Goal: Task Accomplishment & Management: Manage account settings

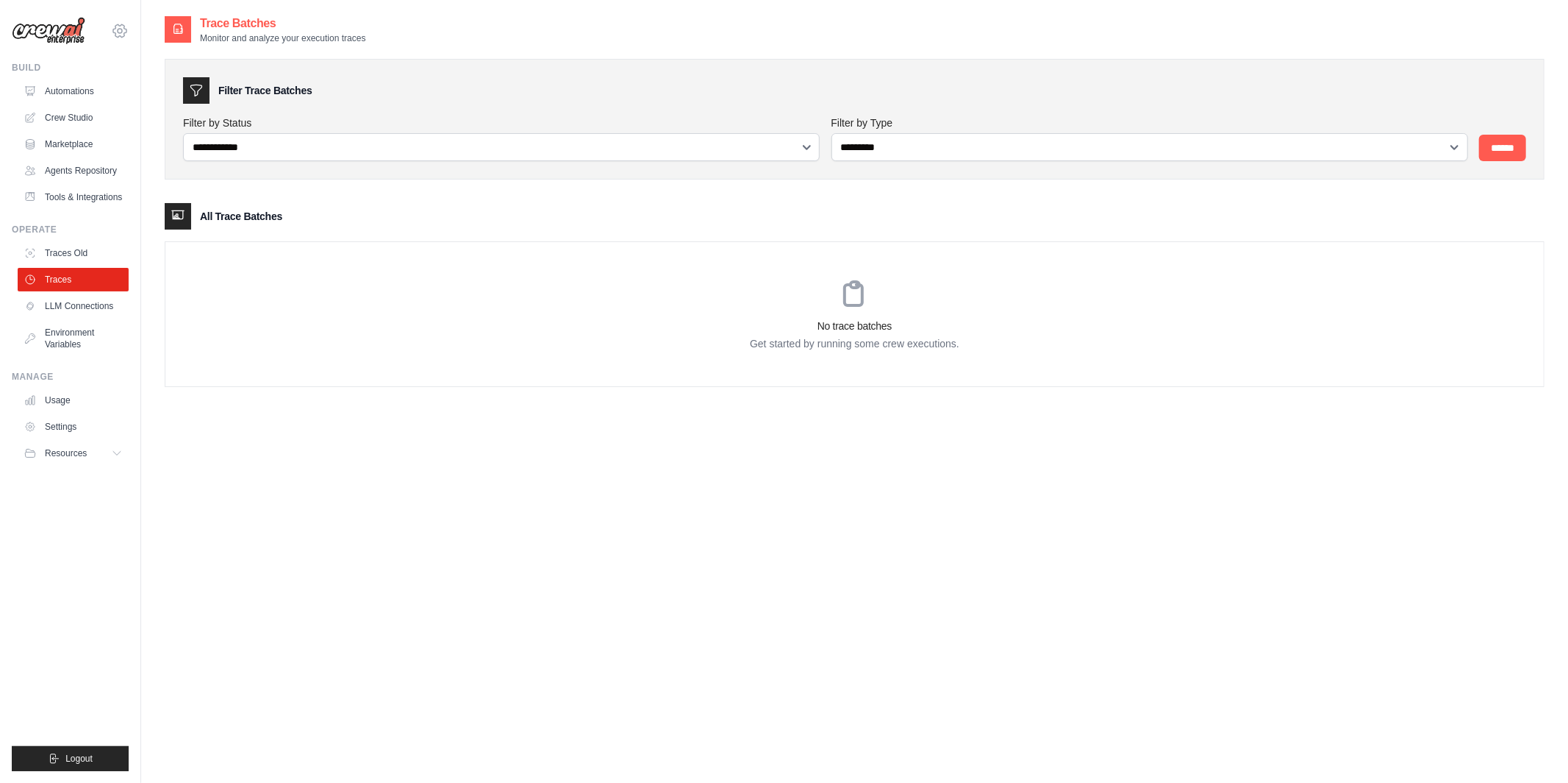
click at [125, 31] on icon at bounding box center [119, 31] width 17 height 17
click at [141, 120] on span "Lixil" at bounding box center [182, 120] width 116 height 15
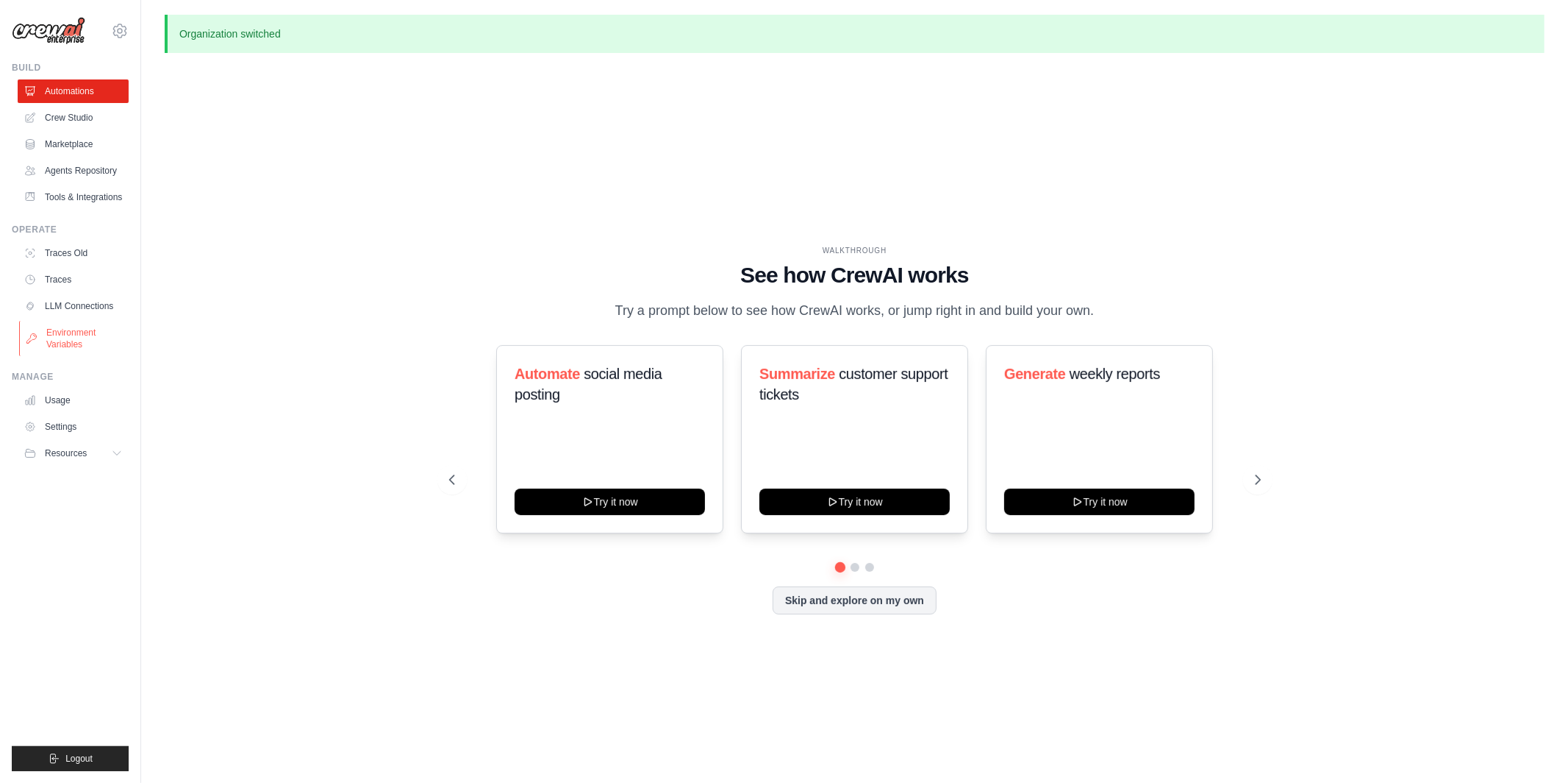
click at [76, 346] on link "Environment Variables" at bounding box center [74, 338] width 111 height 35
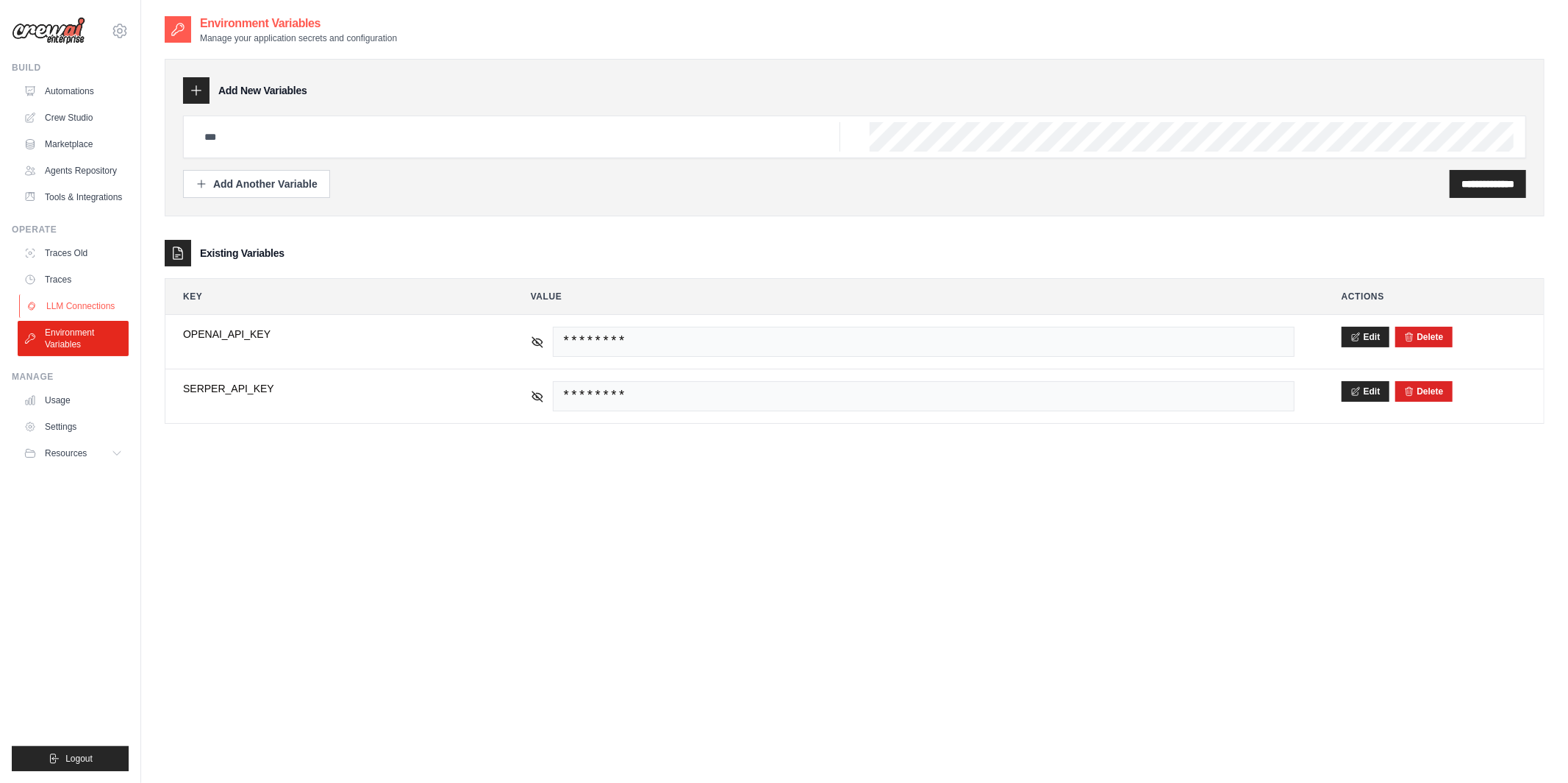
click at [78, 300] on link "LLM Connections" at bounding box center [74, 305] width 111 height 23
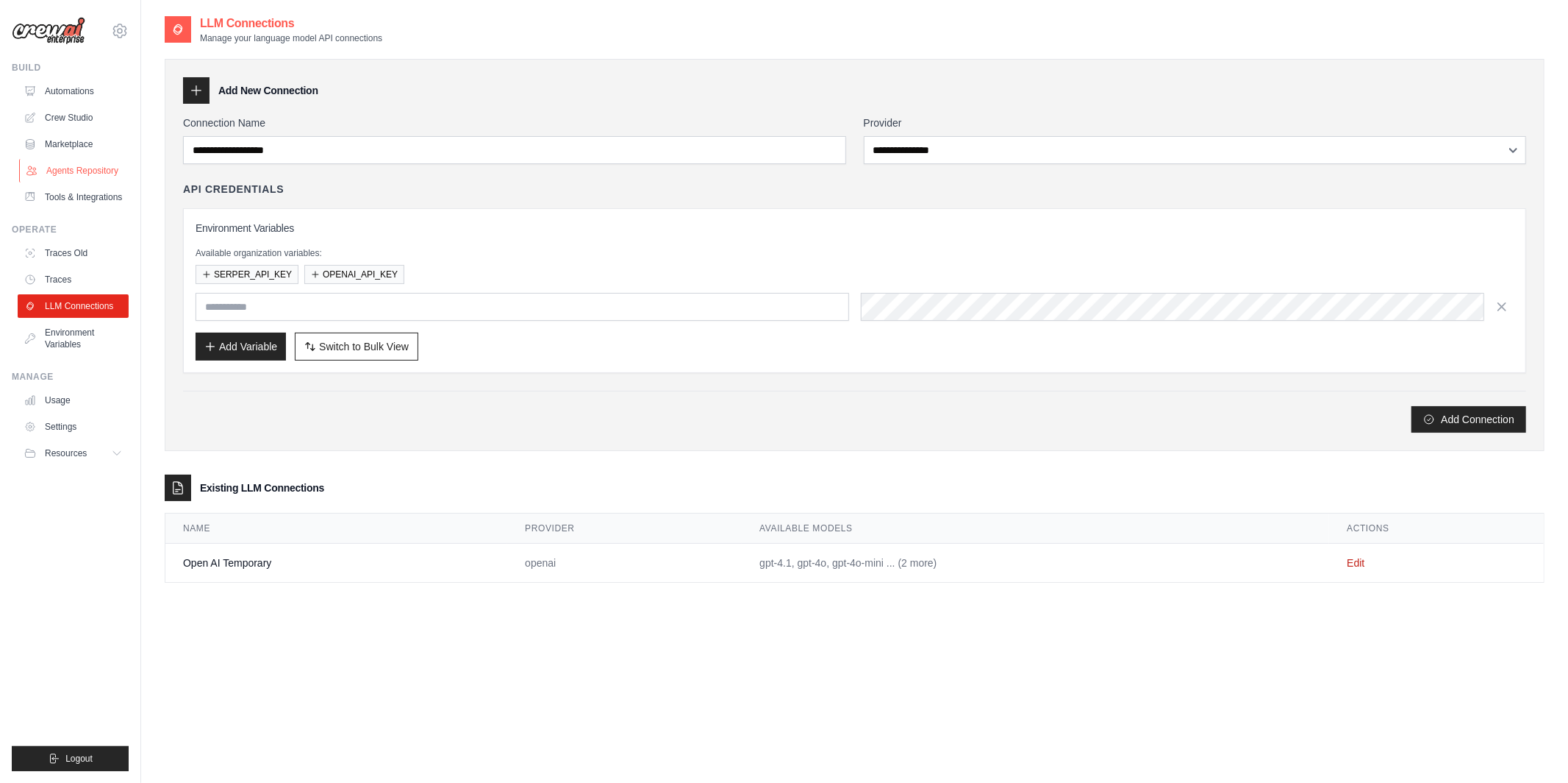
click at [111, 166] on link "Agents Repository" at bounding box center [74, 170] width 111 height 23
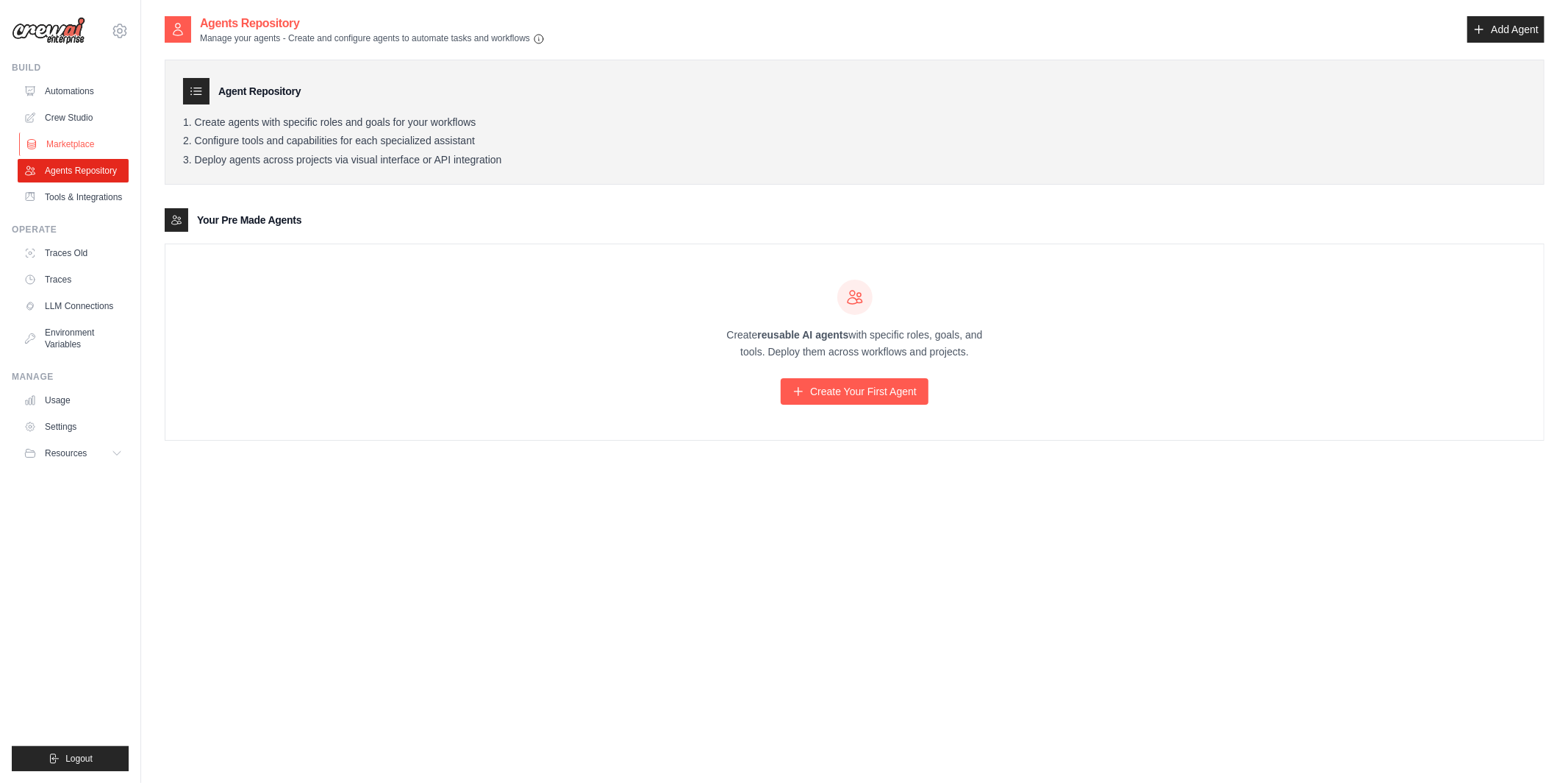
click at [99, 132] on link "Marketplace" at bounding box center [74, 144] width 111 height 23
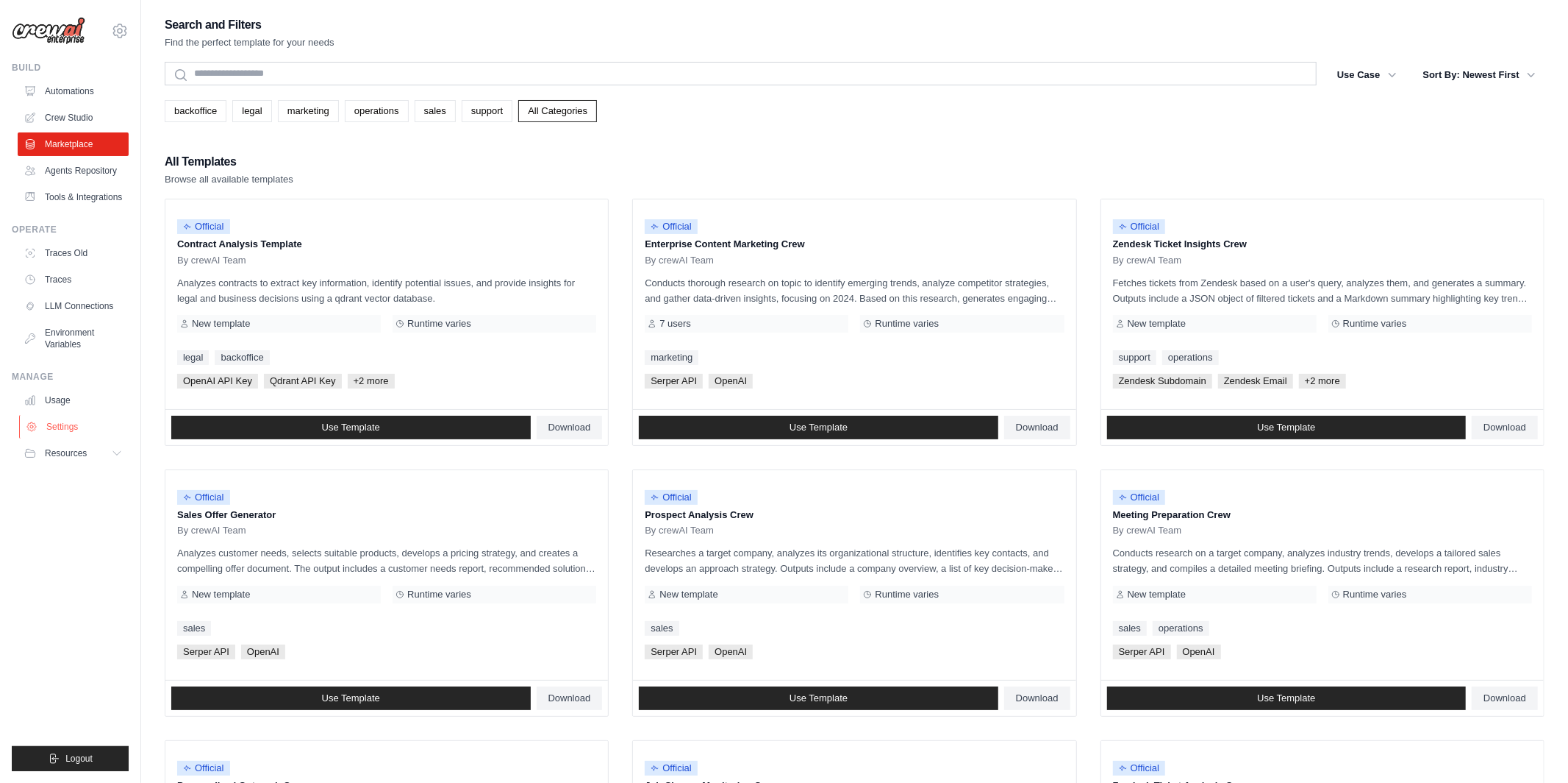
click at [55, 424] on link "Settings" at bounding box center [74, 426] width 111 height 23
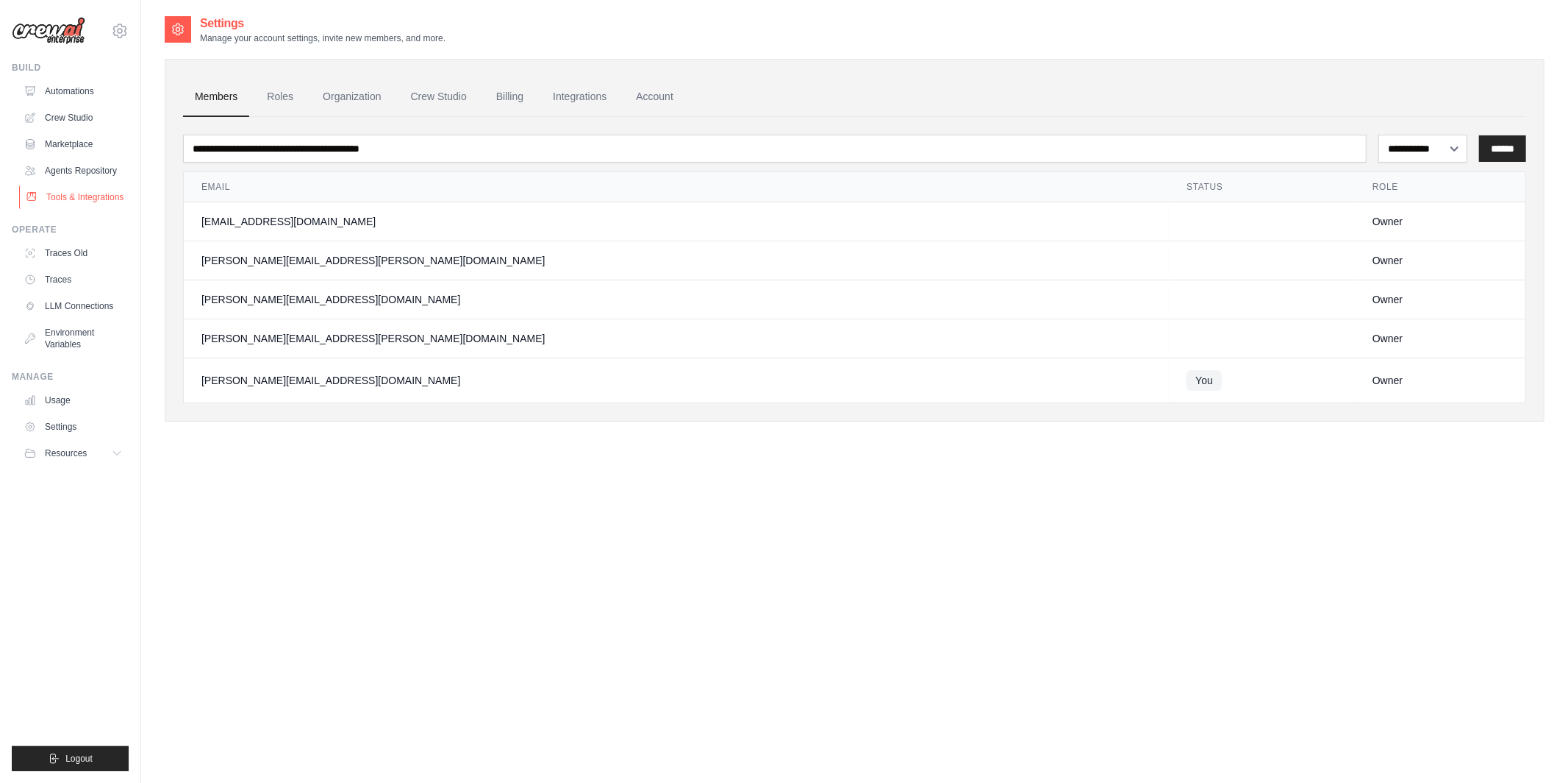
click at [91, 199] on link "Tools & Integrations" at bounding box center [74, 196] width 111 height 23
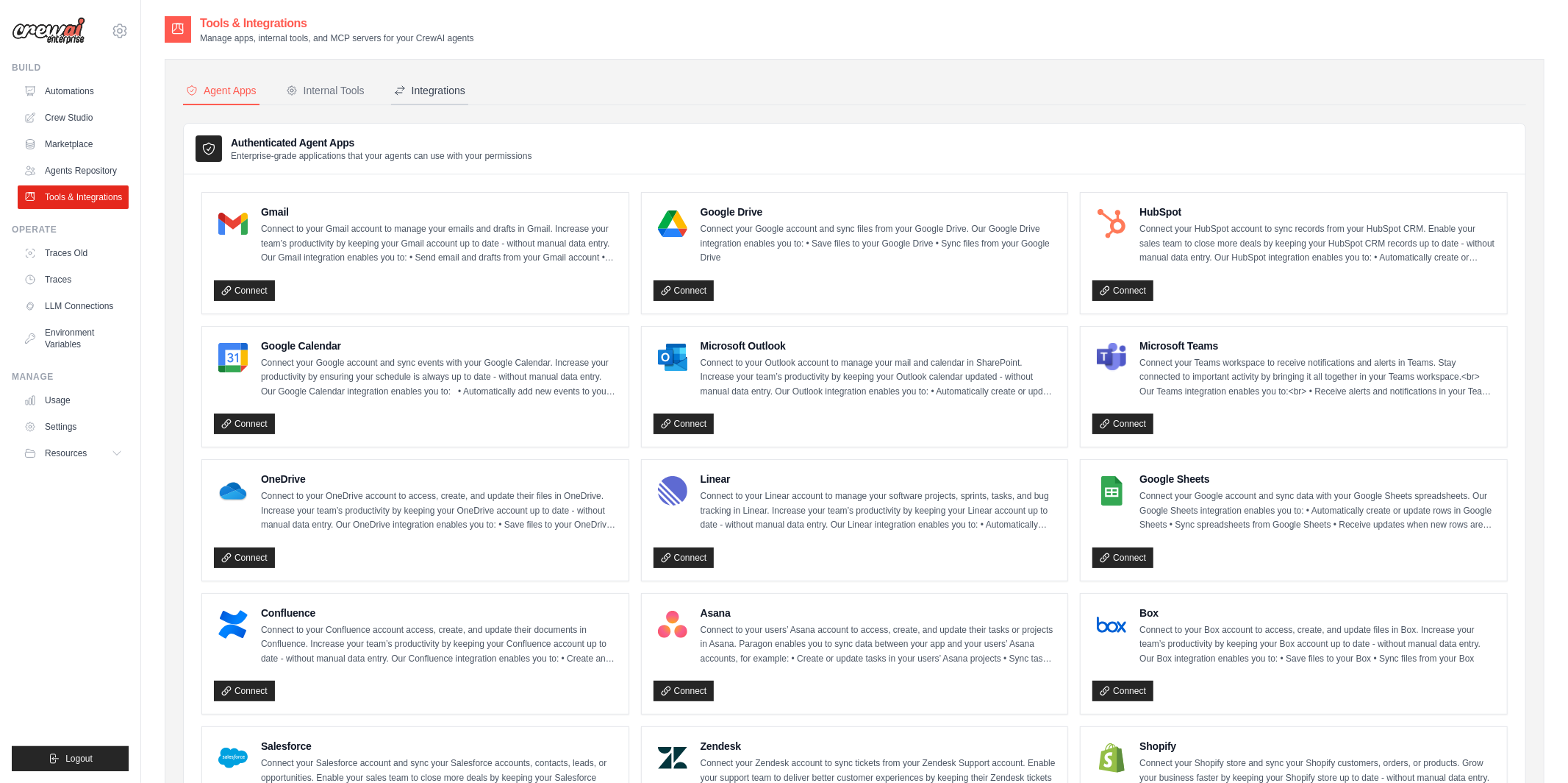
click at [438, 77] on button "Integrations" at bounding box center [429, 91] width 77 height 28
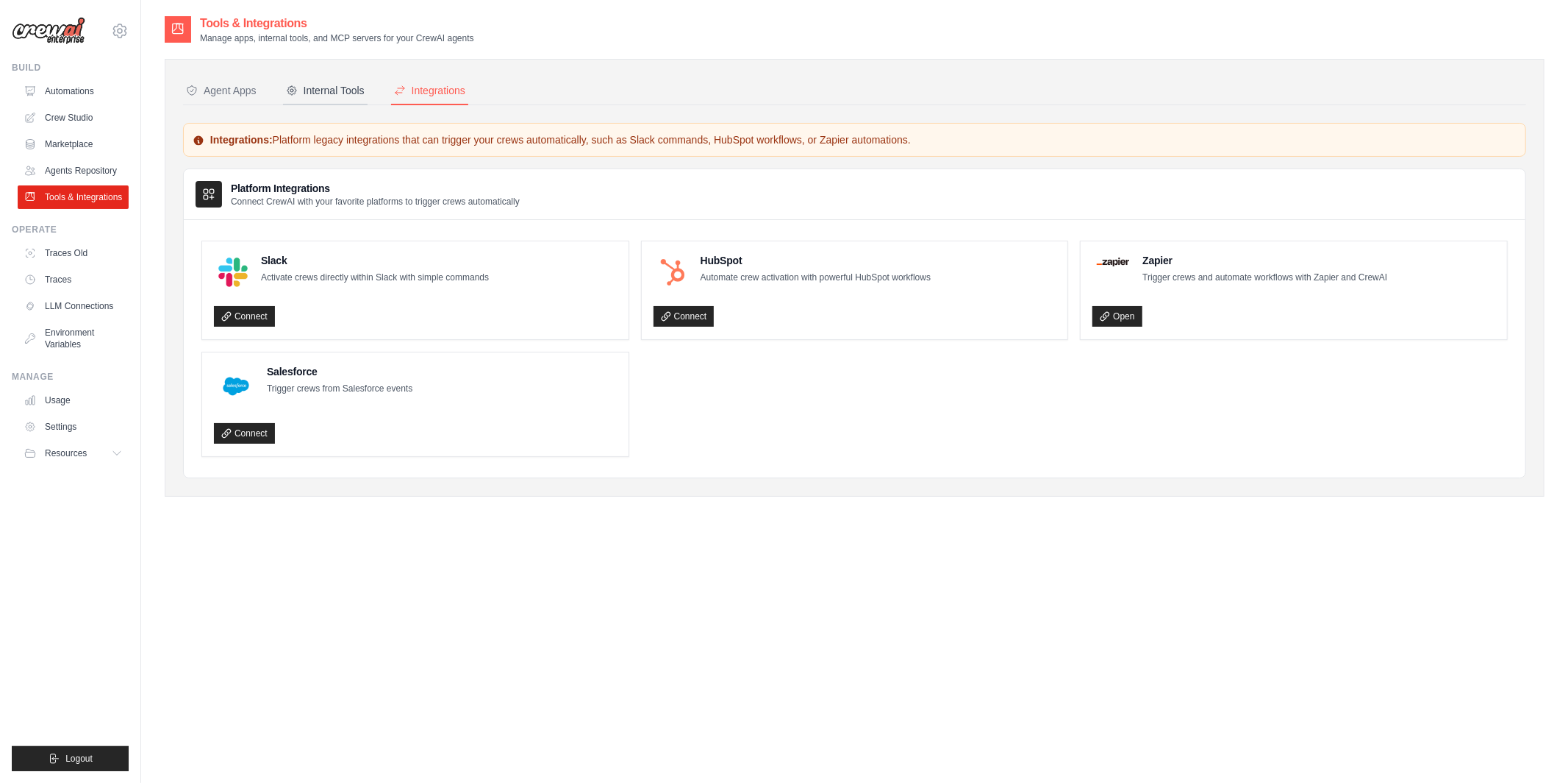
click at [346, 92] on div "Internal Tools" at bounding box center [325, 90] width 79 height 15
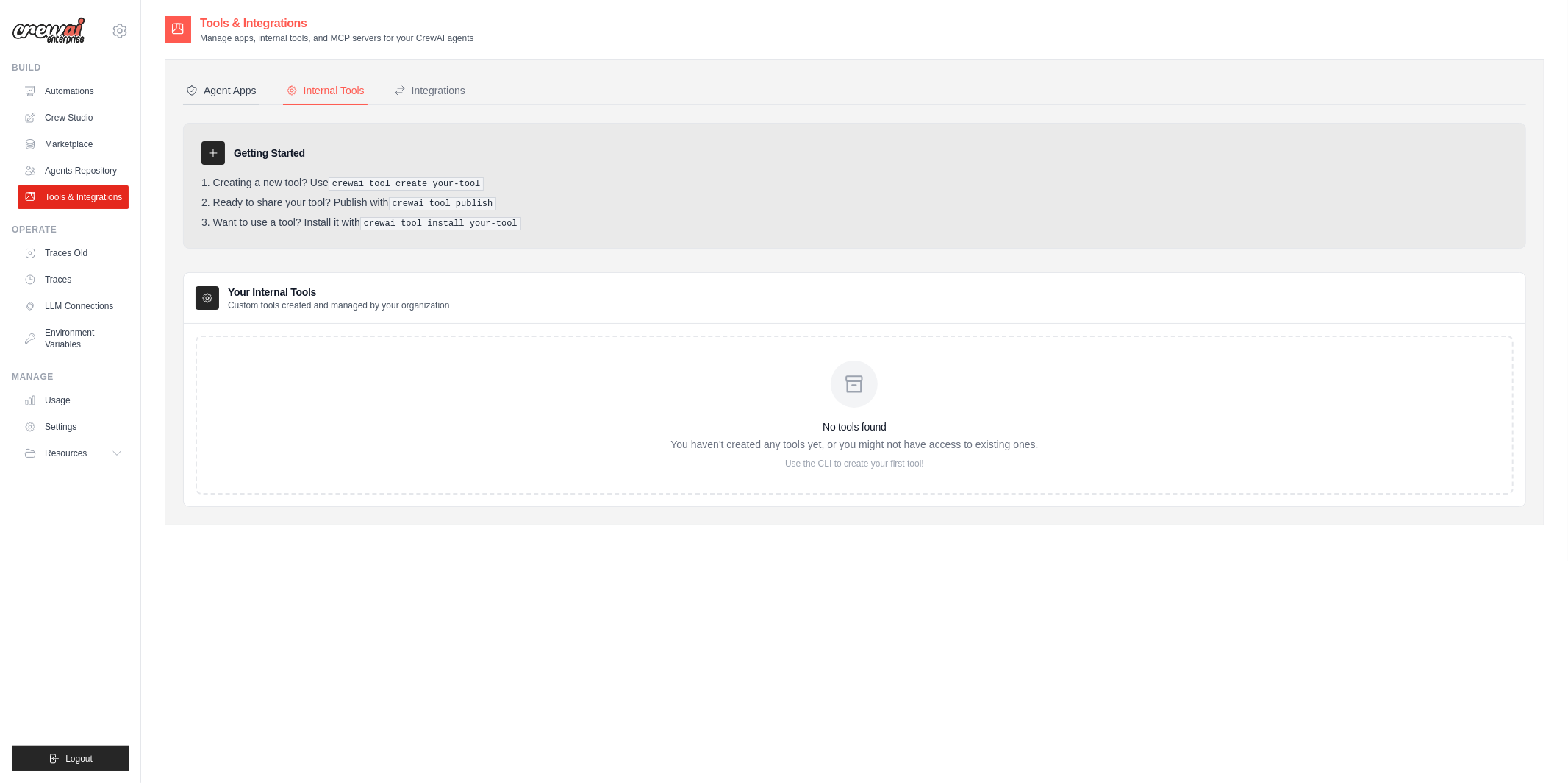
click at [234, 85] on div "Agent Apps" at bounding box center [221, 90] width 71 height 15
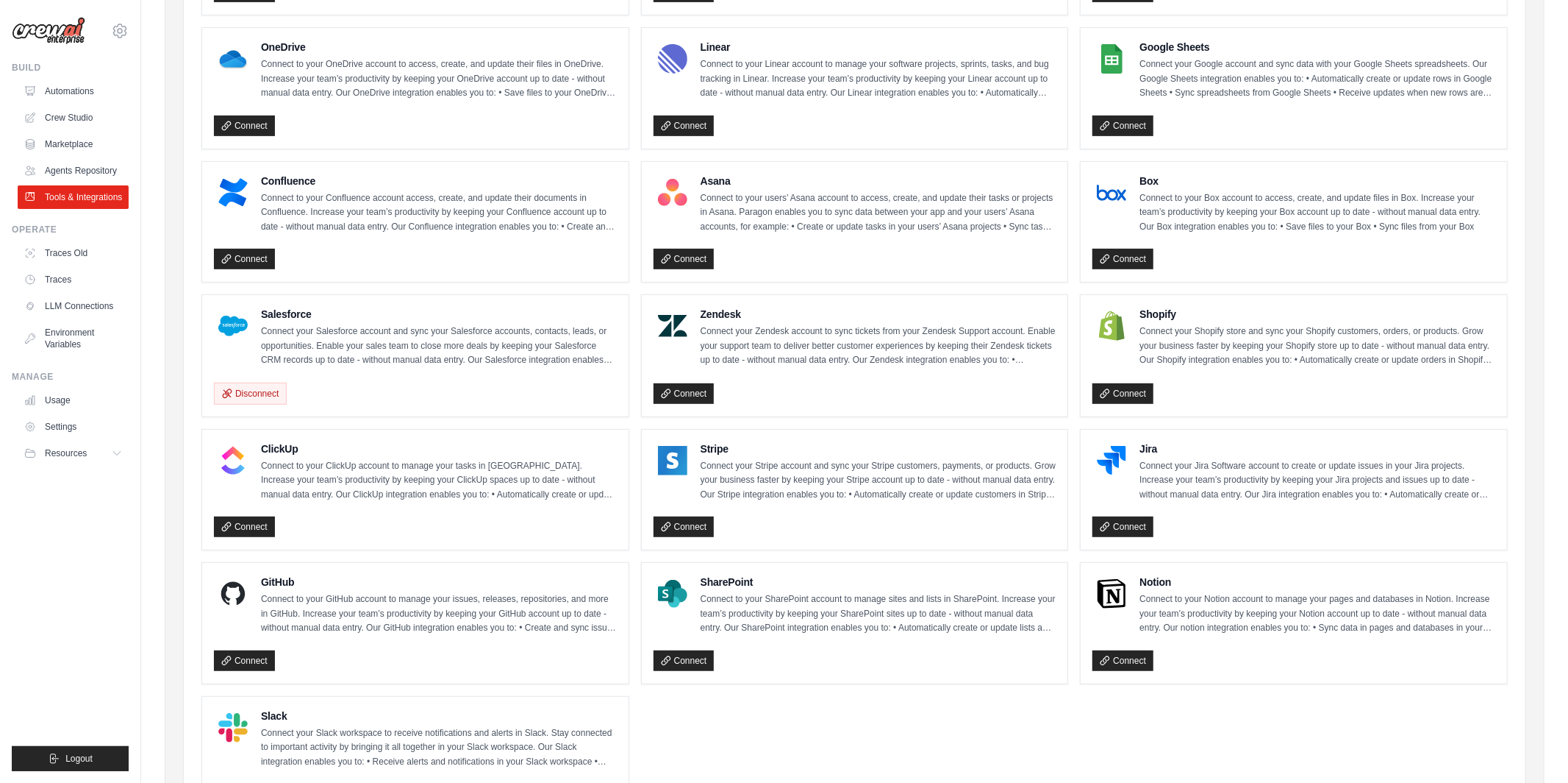
scroll to position [433, 0]
click at [286, 322] on div "Salesforce Connect your Salesforce account and sync your Salesforce accounts, c…" at bounding box center [438, 337] width 355 height 61
click at [64, 426] on link "Settings" at bounding box center [74, 426] width 111 height 23
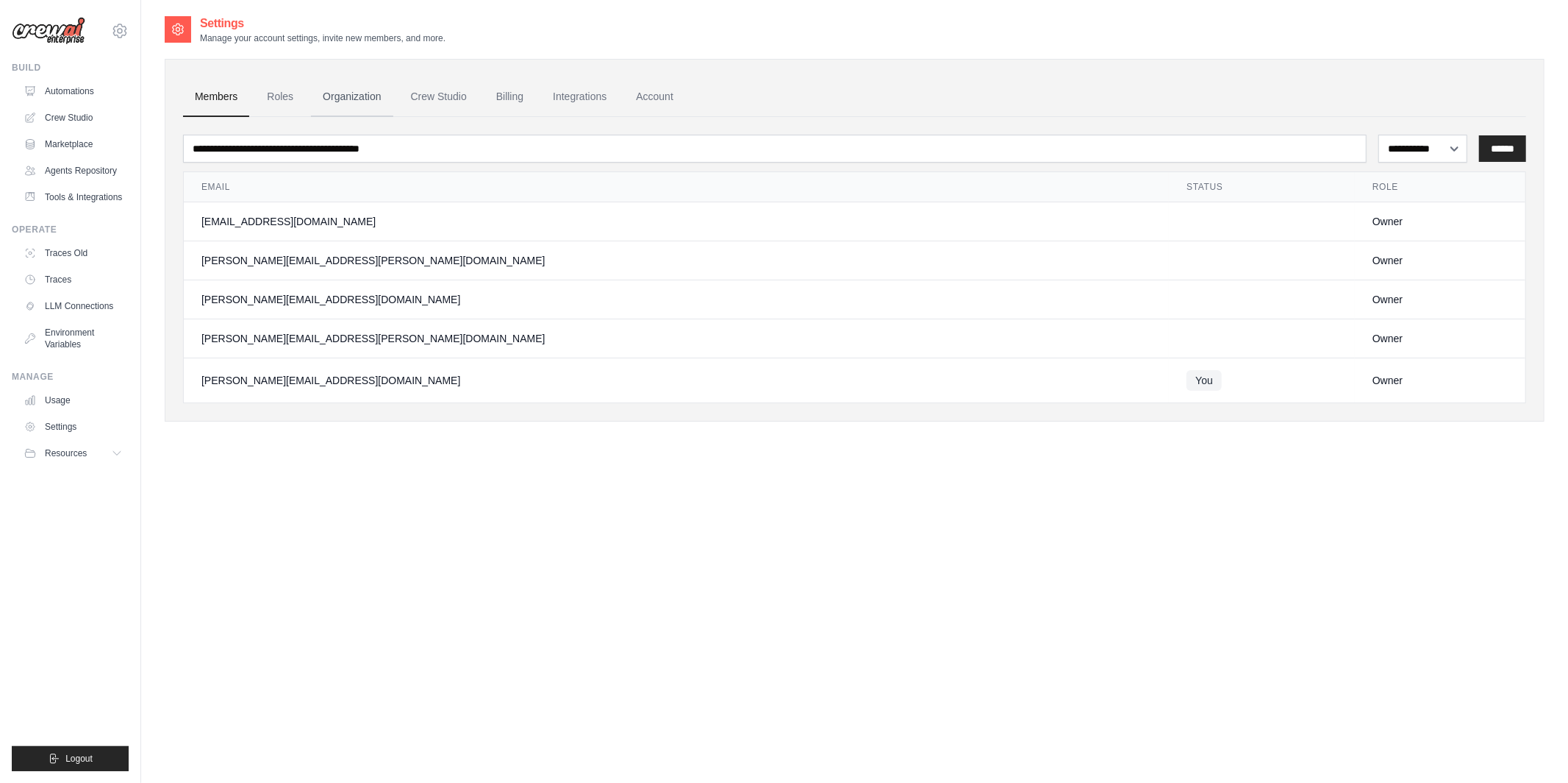
click at [361, 99] on link "Organization" at bounding box center [352, 97] width 81 height 40
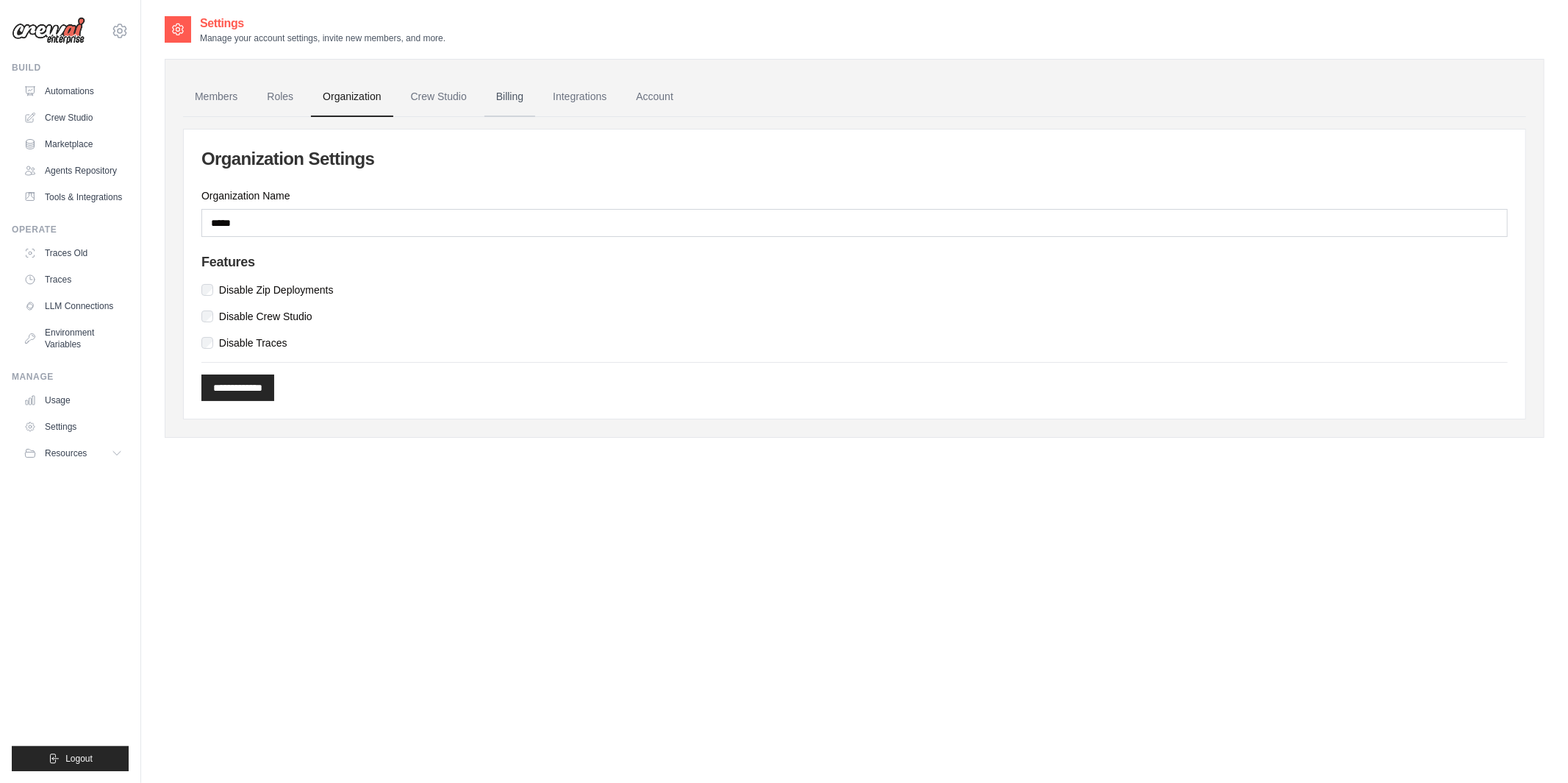
click at [515, 99] on link "Billing" at bounding box center [509, 97] width 51 height 40
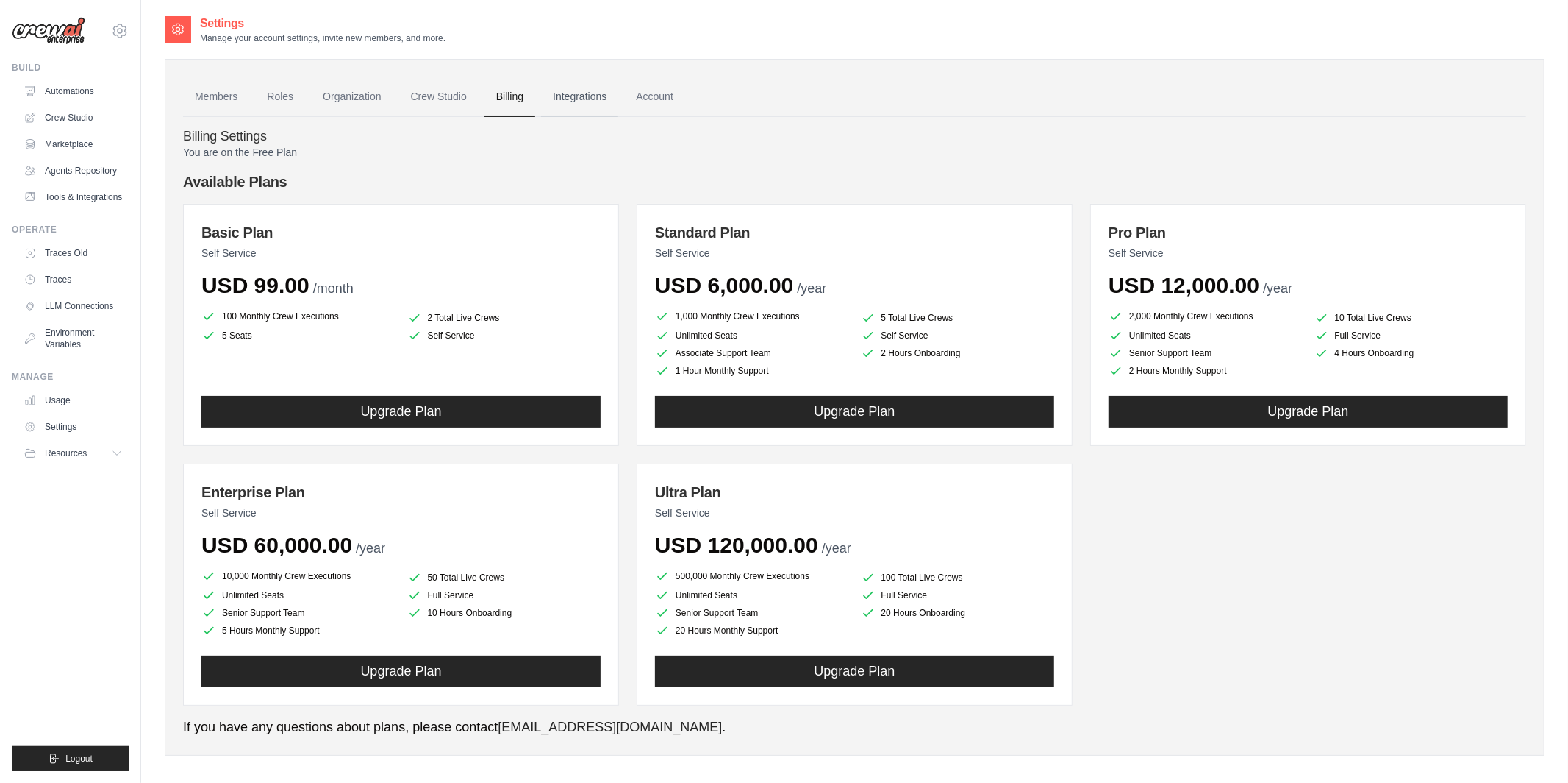
click at [582, 101] on link "Integrations" at bounding box center [579, 97] width 77 height 40
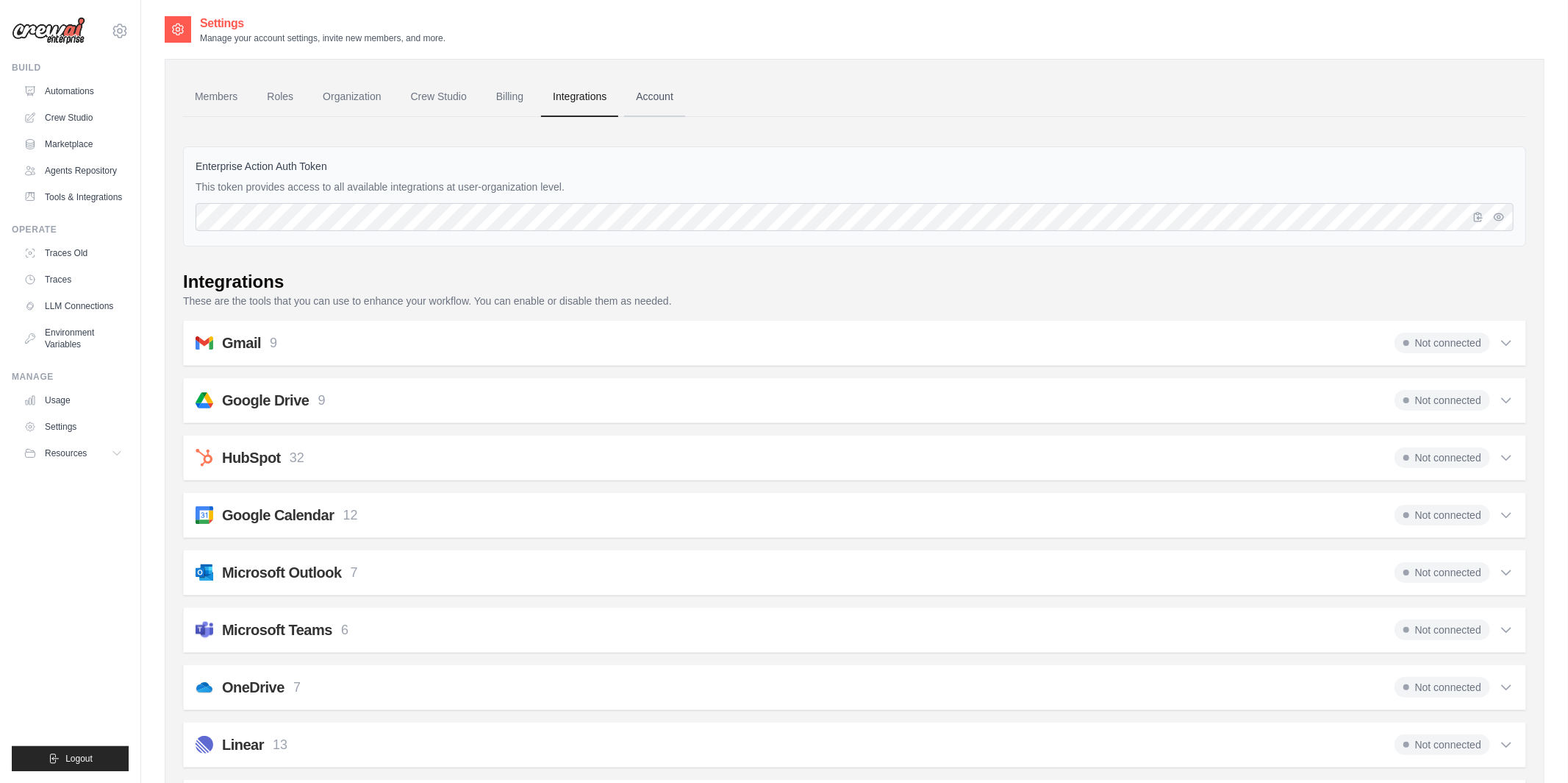
click at [652, 93] on link "Account" at bounding box center [655, 97] width 61 height 40
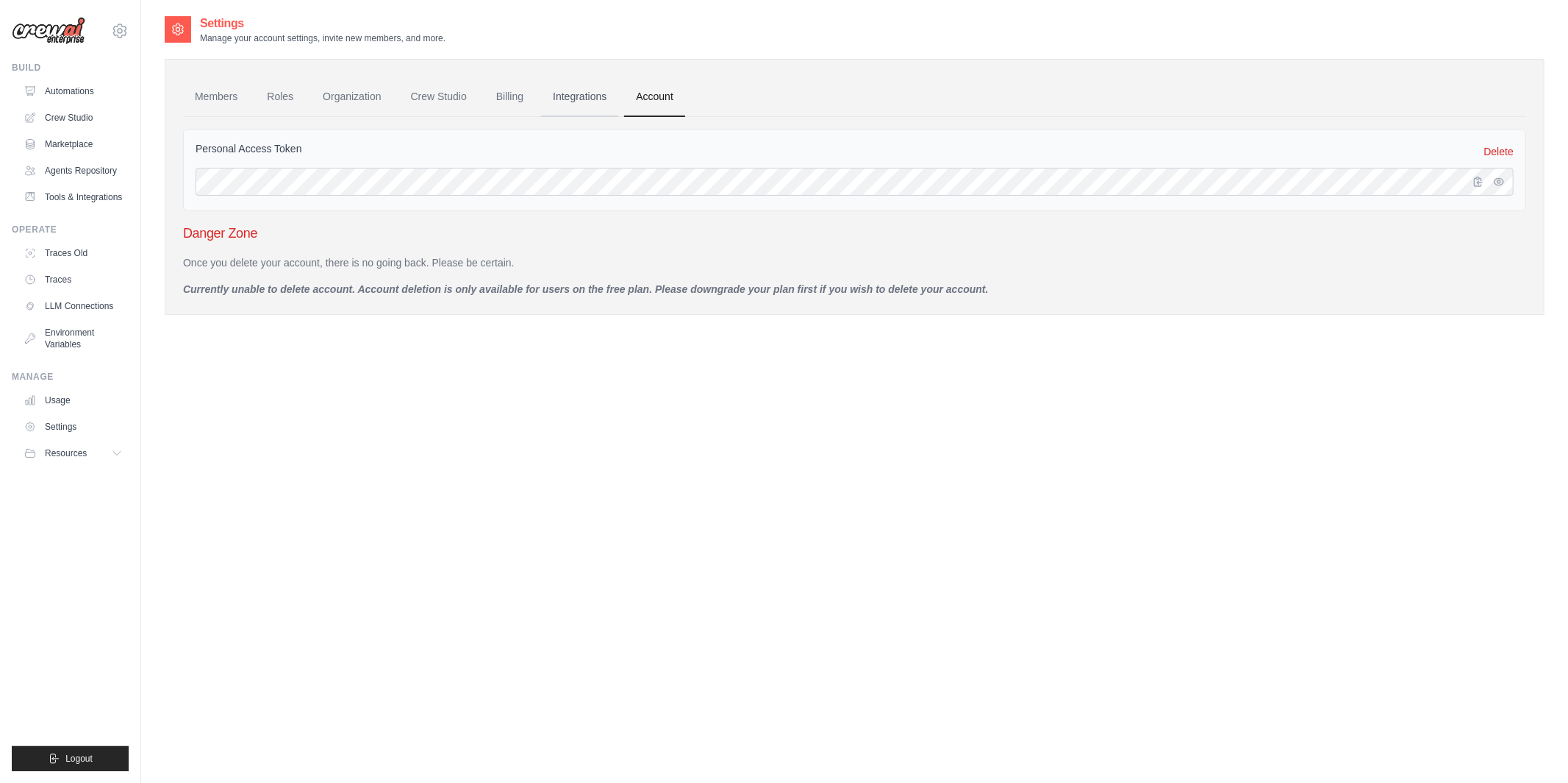
click at [584, 80] on link "Integrations" at bounding box center [579, 97] width 77 height 40
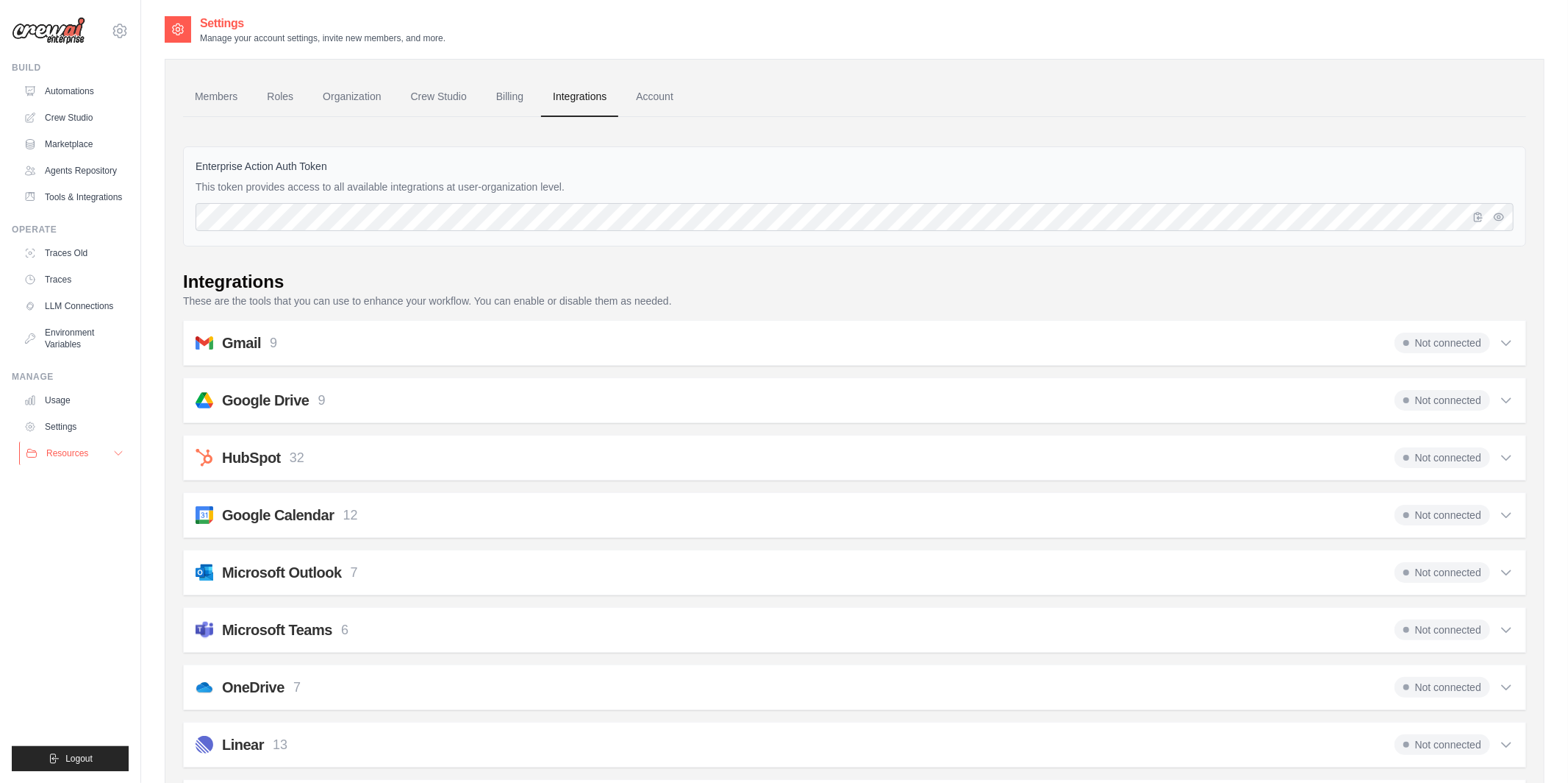
click at [96, 452] on button "Resources" at bounding box center [74, 452] width 111 height 23
click at [71, 425] on link "Settings" at bounding box center [74, 426] width 111 height 23
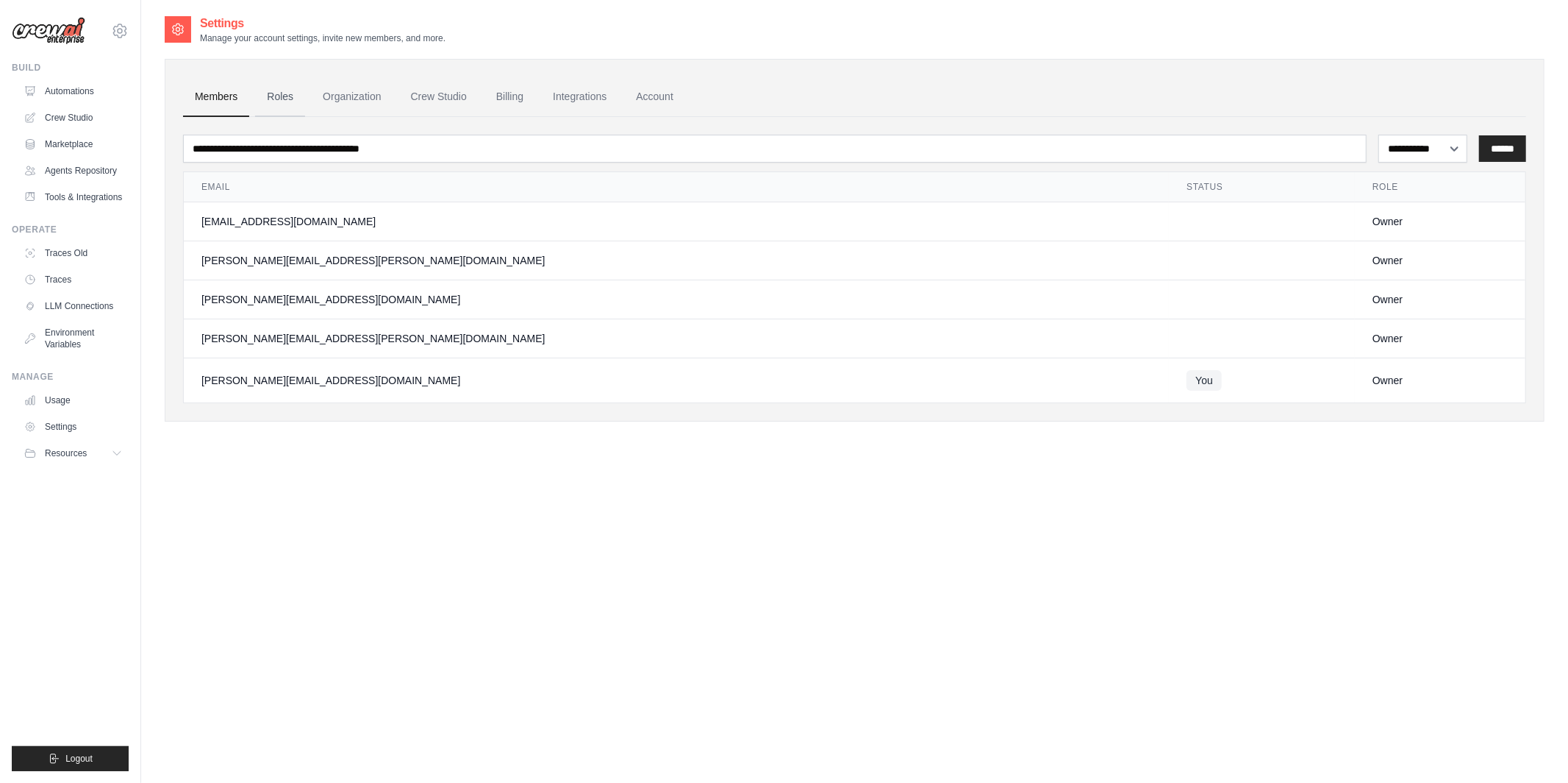
click at [289, 95] on link "Roles" at bounding box center [280, 97] width 50 height 40
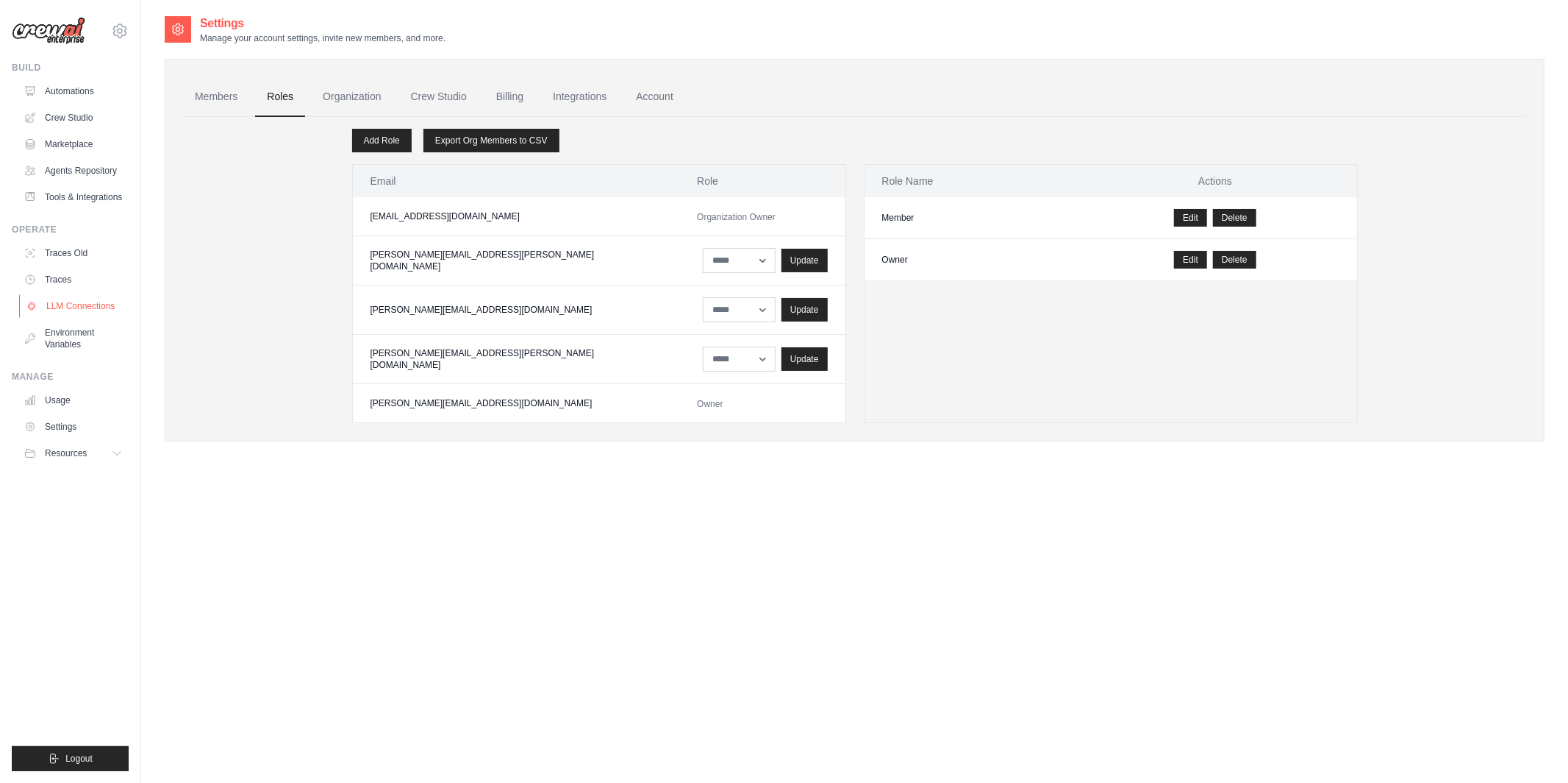
click at [99, 310] on link "LLM Connections" at bounding box center [74, 305] width 111 height 23
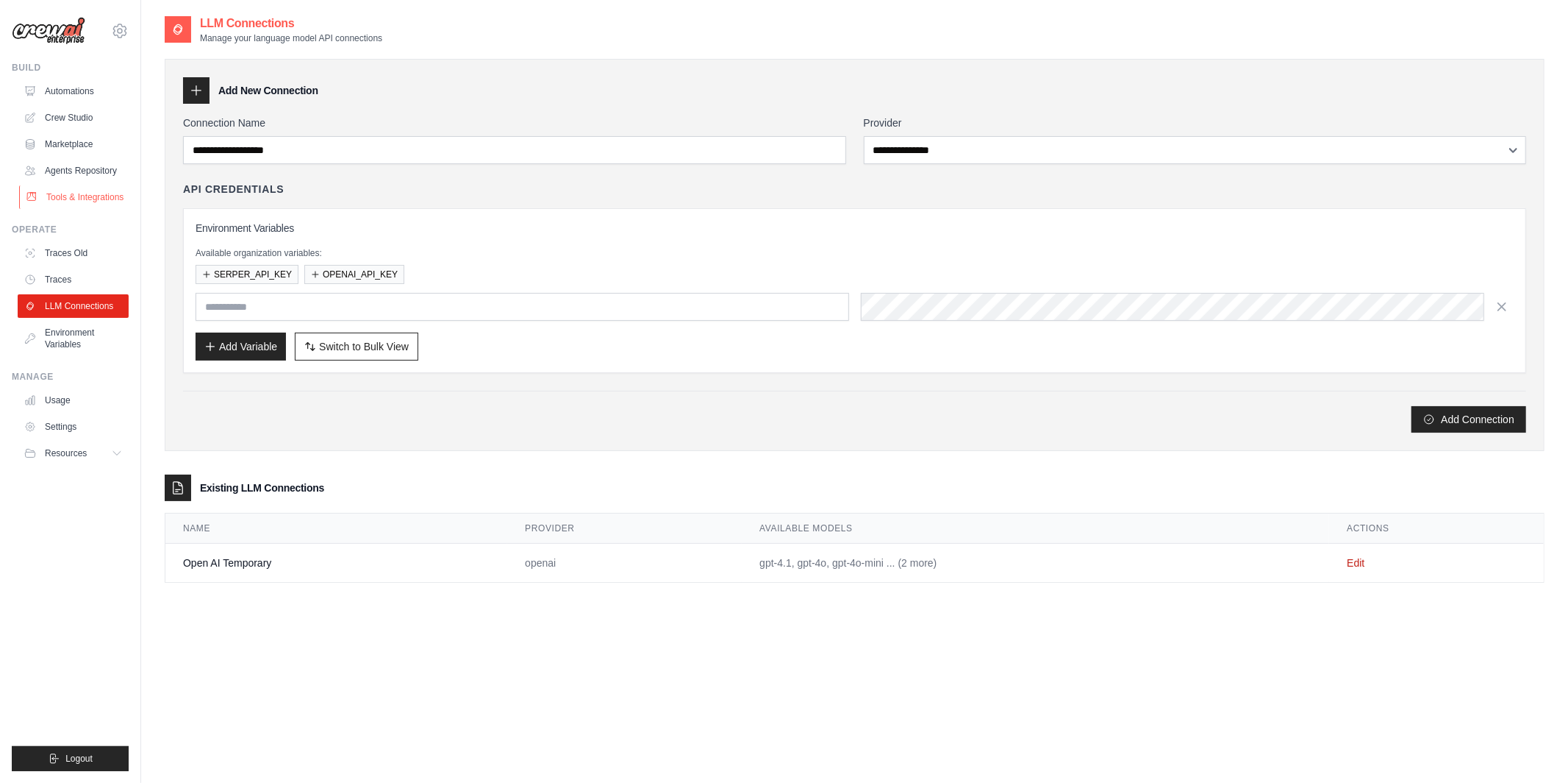
click at [72, 194] on link "Tools & Integrations" at bounding box center [74, 196] width 111 height 23
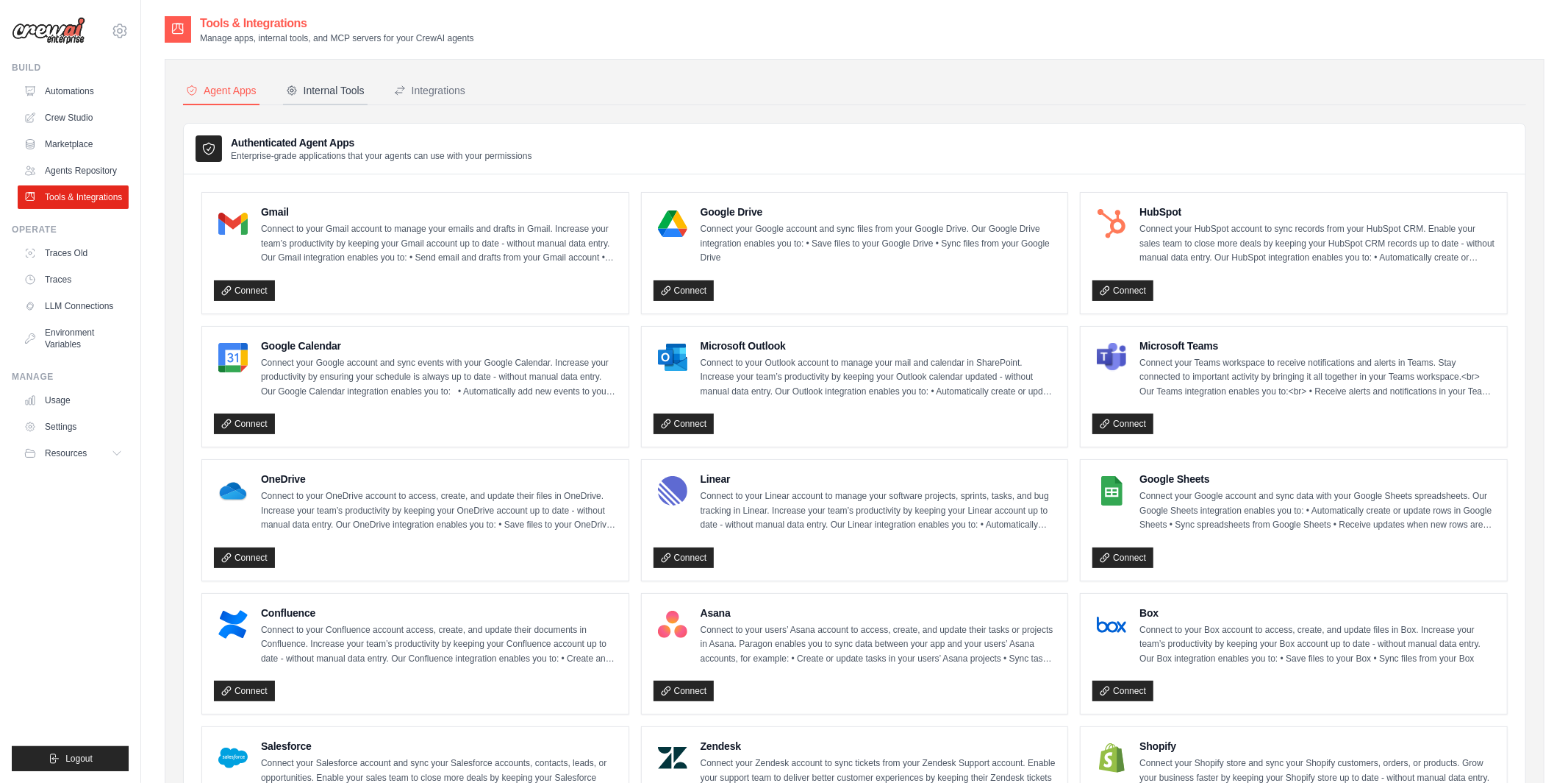
click at [334, 90] on div "Internal Tools" at bounding box center [325, 90] width 79 height 15
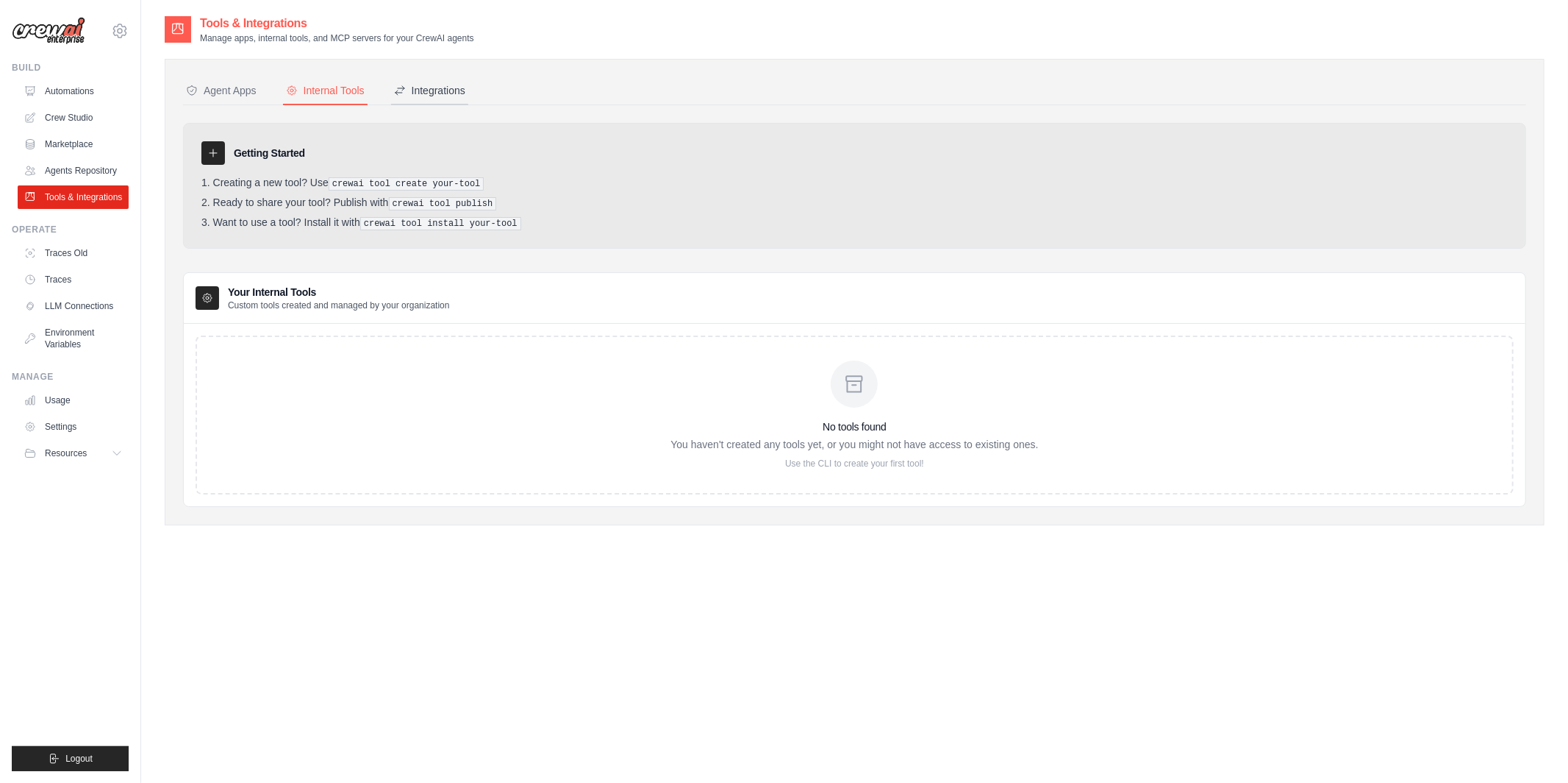
click at [419, 93] on div "Integrations" at bounding box center [430, 90] width 71 height 15
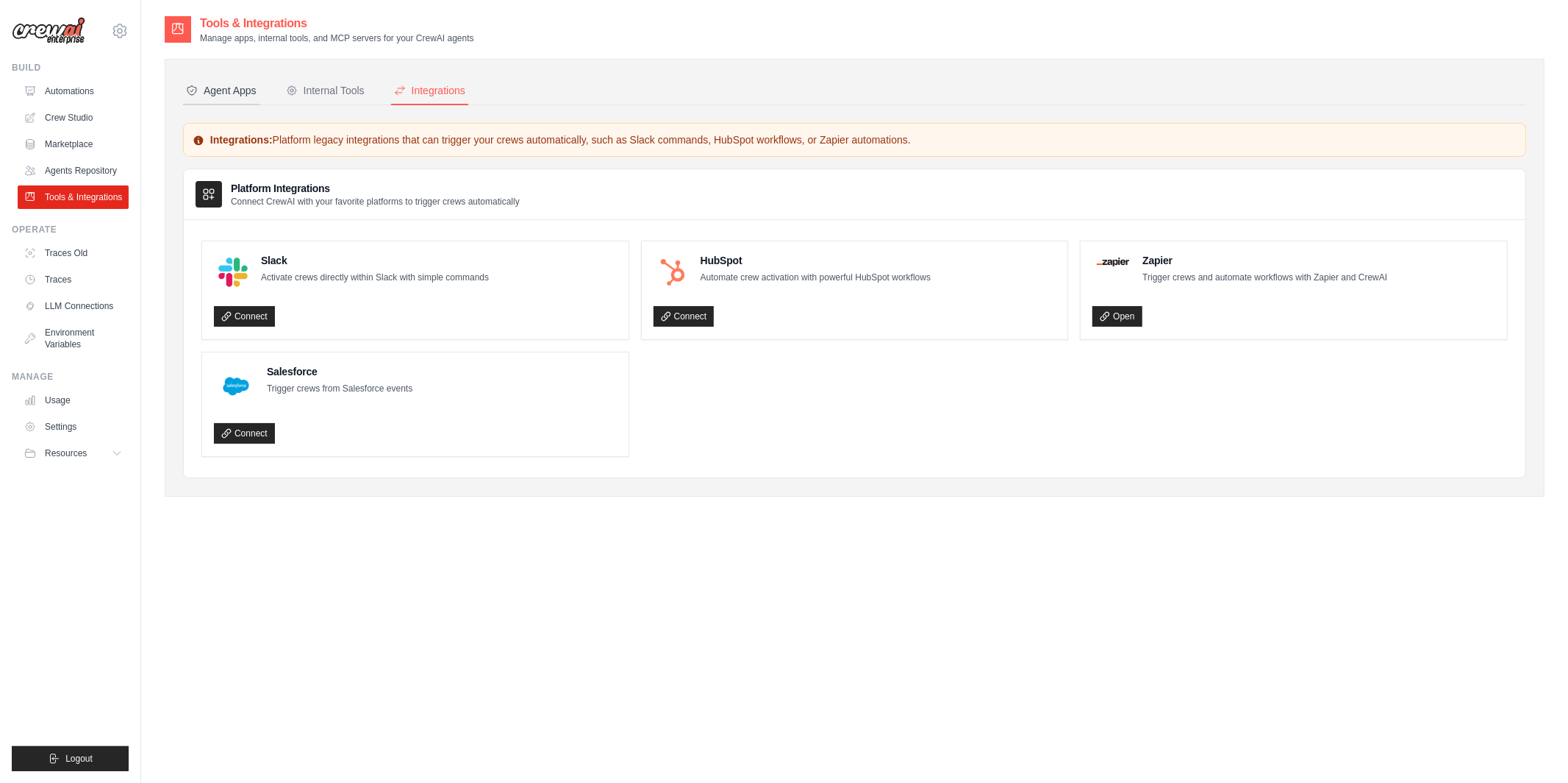
click at [231, 94] on div "Agent Apps" at bounding box center [221, 90] width 71 height 15
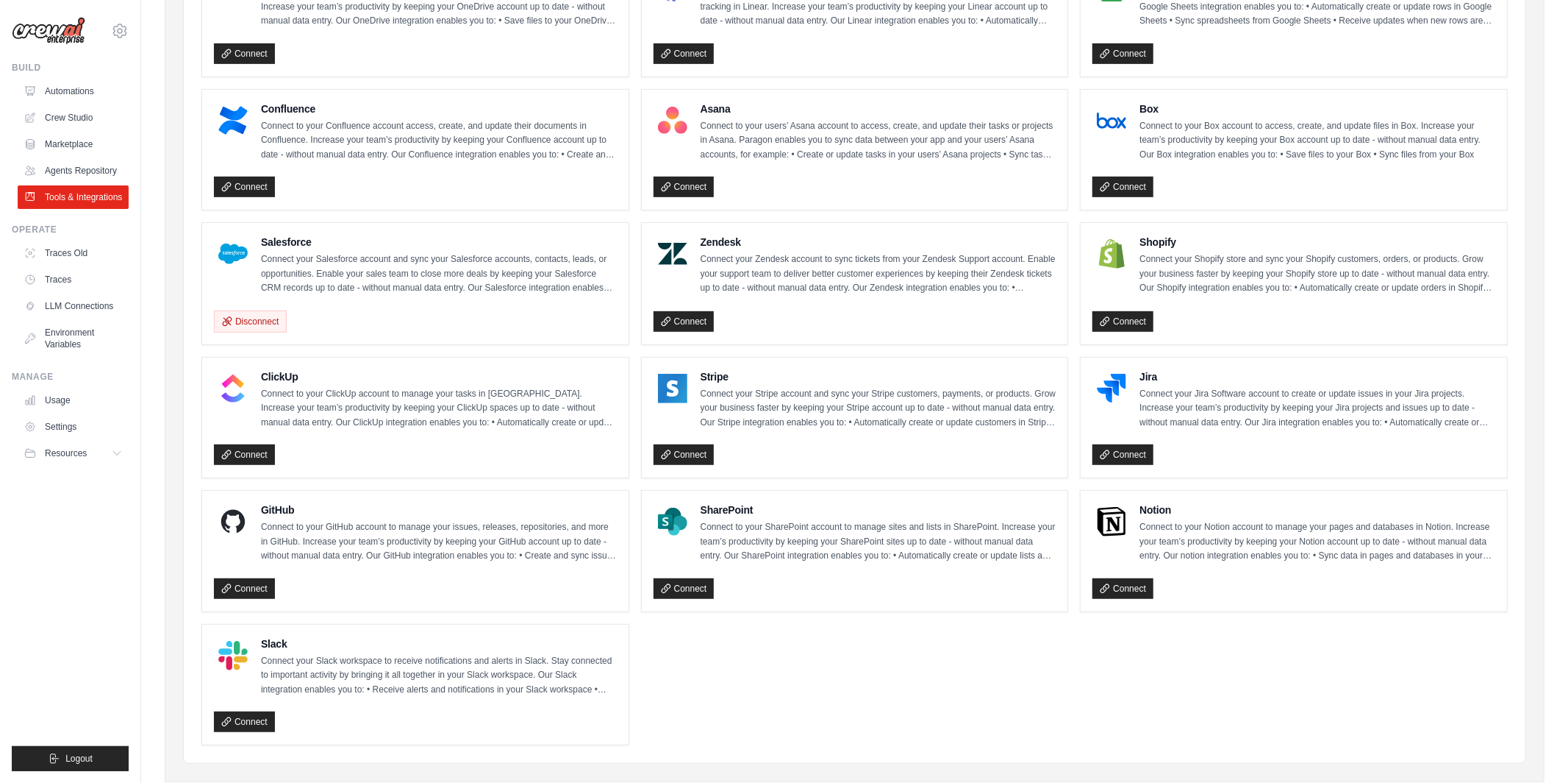
scroll to position [498, 0]
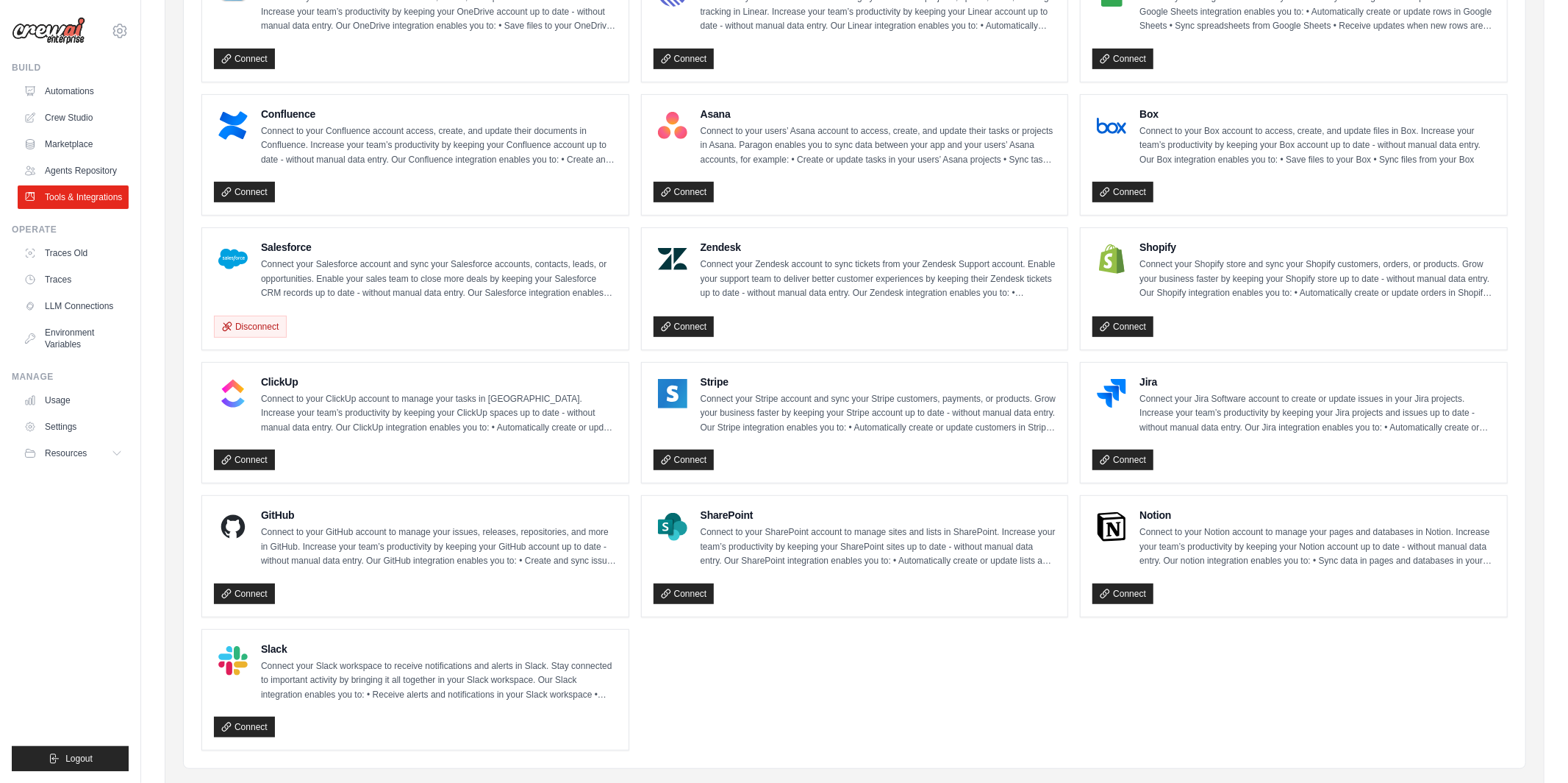
click at [292, 247] on h4 "Salesforce" at bounding box center [438, 247] width 355 height 15
click at [532, 305] on div "Salesforce Connect your Salesforce account and sync your Salesforce accounts, c…" at bounding box center [415, 288] width 403 height 98
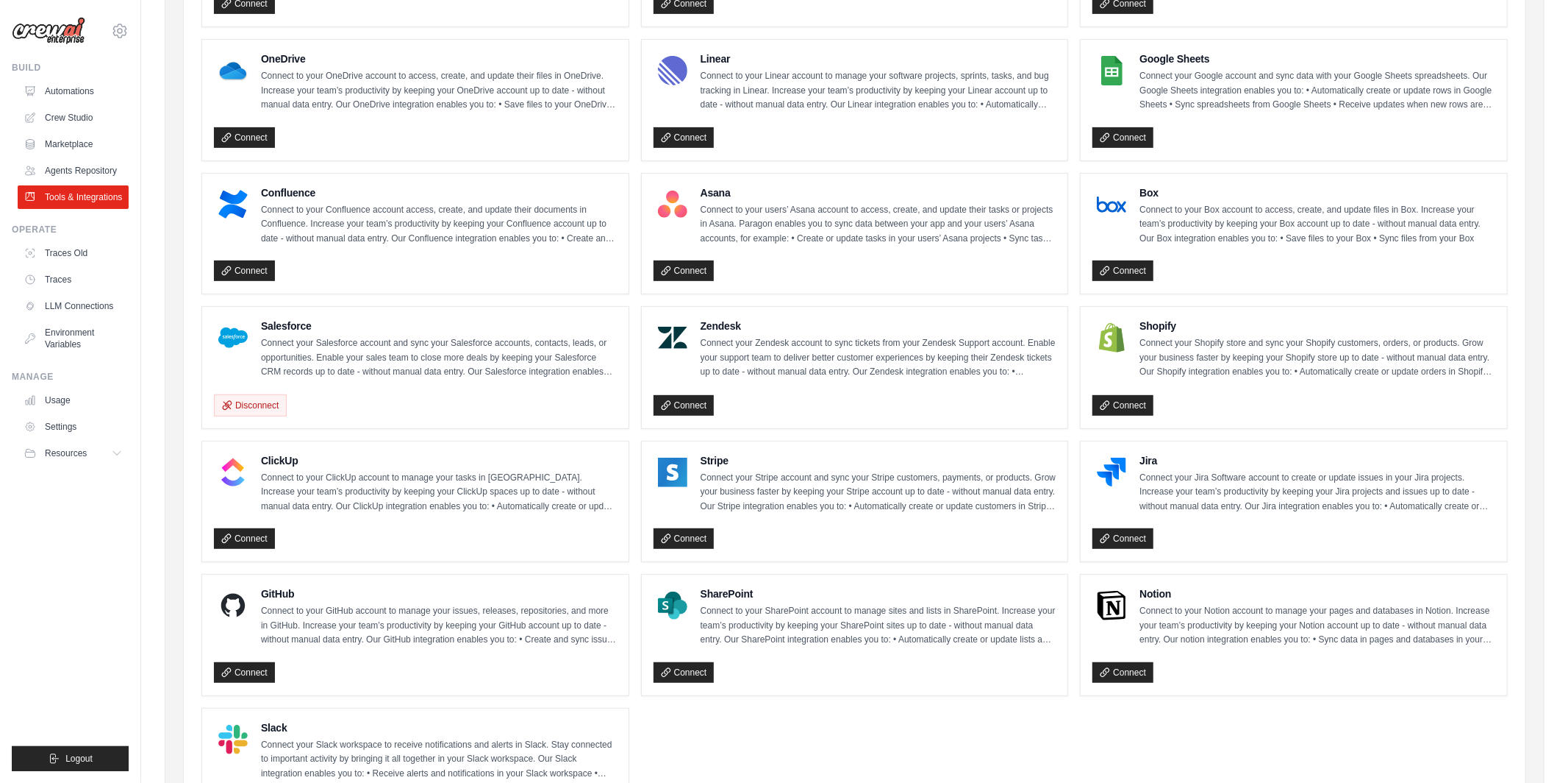
scroll to position [0, 0]
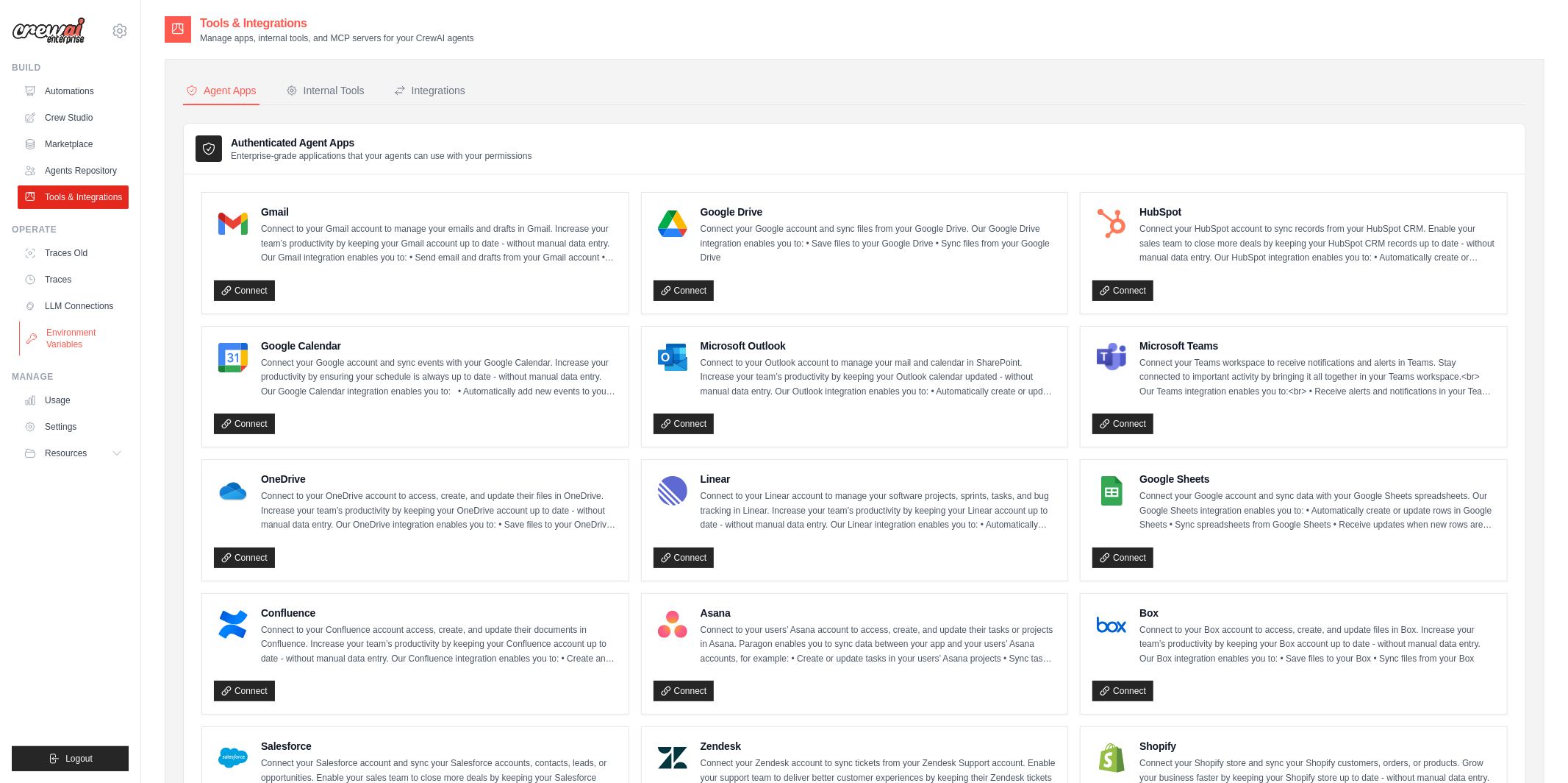
click at [59, 341] on link "Environment Variables" at bounding box center [74, 338] width 111 height 35
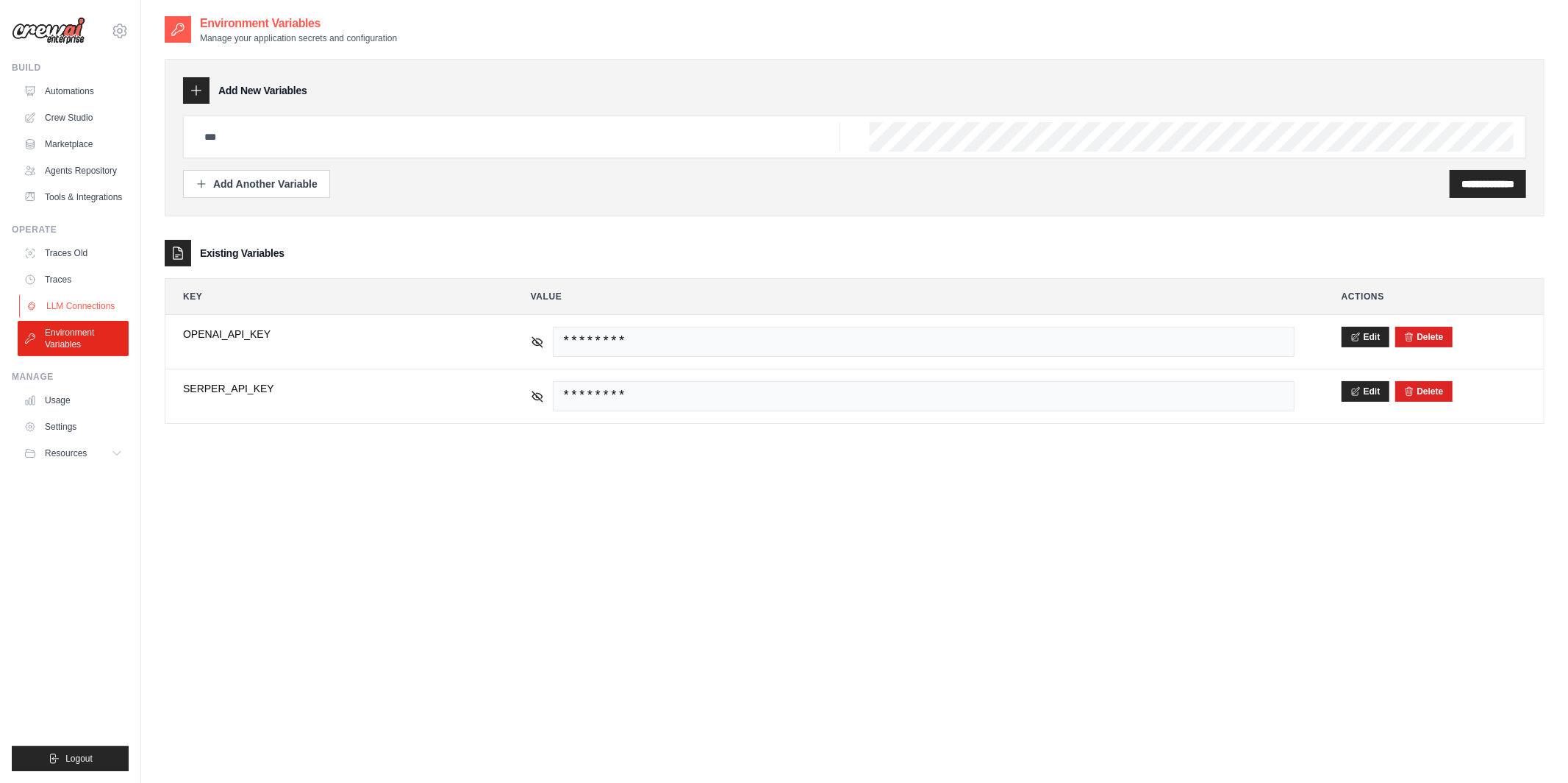
click at [104, 304] on link "LLM Connections" at bounding box center [74, 305] width 111 height 23
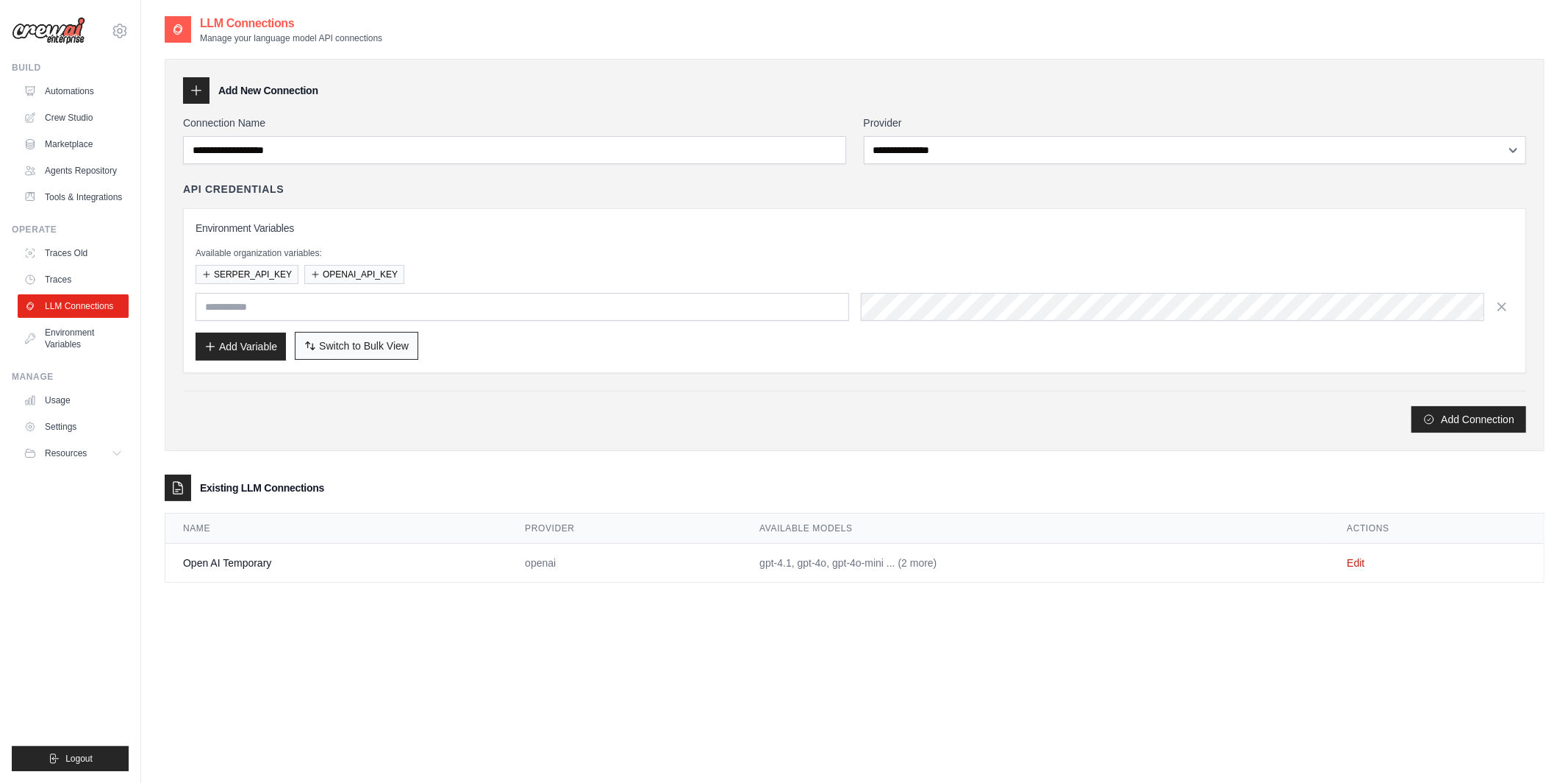
click at [362, 348] on span "Switch to Bulk View" at bounding box center [364, 345] width 90 height 15
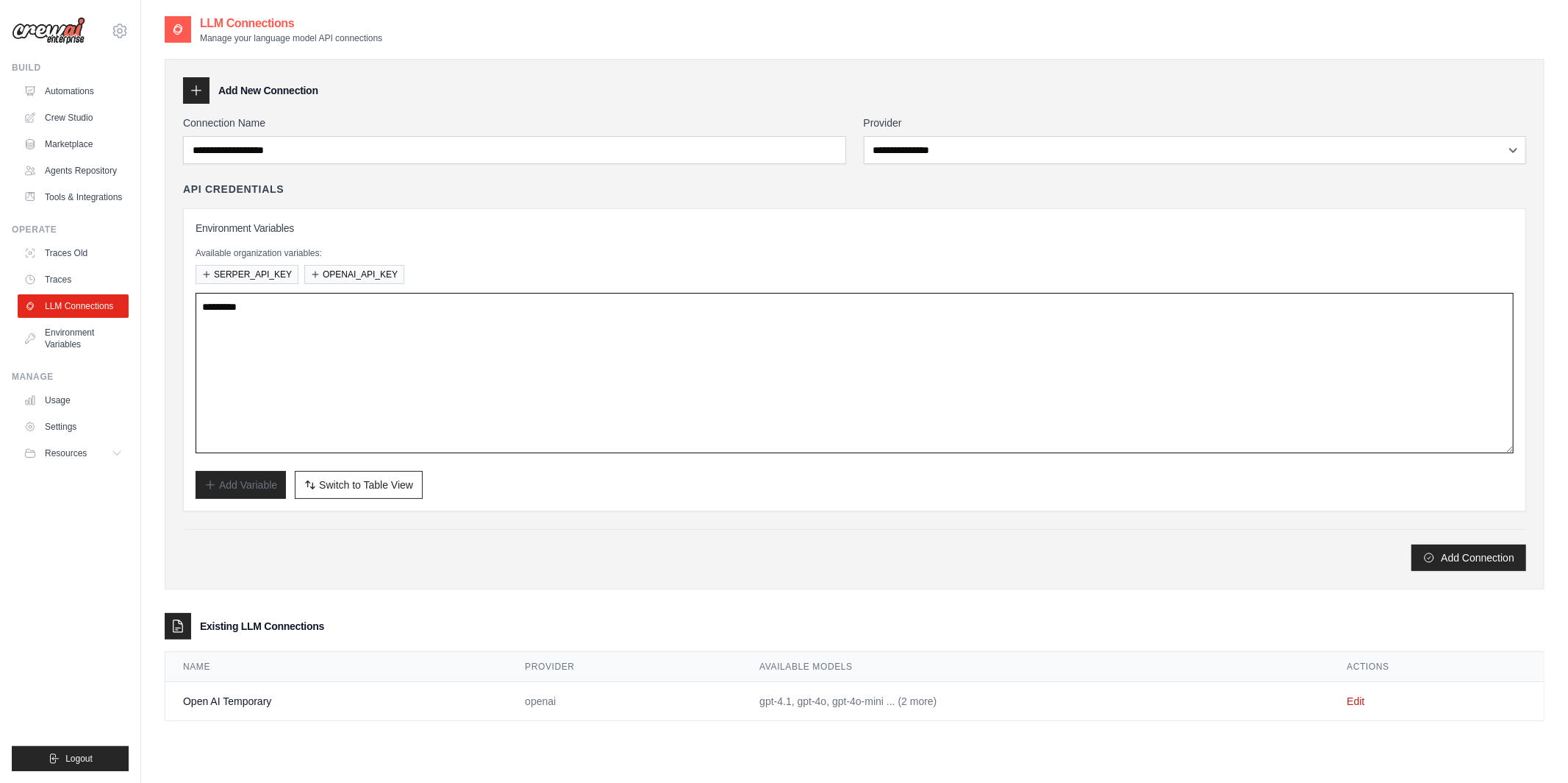
drag, startPoint x: 362, startPoint y: 348, endPoint x: 304, endPoint y: 331, distance: 60.4
click at [304, 331] on textarea at bounding box center [854, 372] width 1318 height 160
drag, startPoint x: 304, startPoint y: 331, endPoint x: 177, endPoint y: 288, distance: 134.1
click at [177, 287] on div "**********" at bounding box center [854, 324] width 1380 height 530
click at [242, 302] on textarea at bounding box center [854, 372] width 1318 height 160
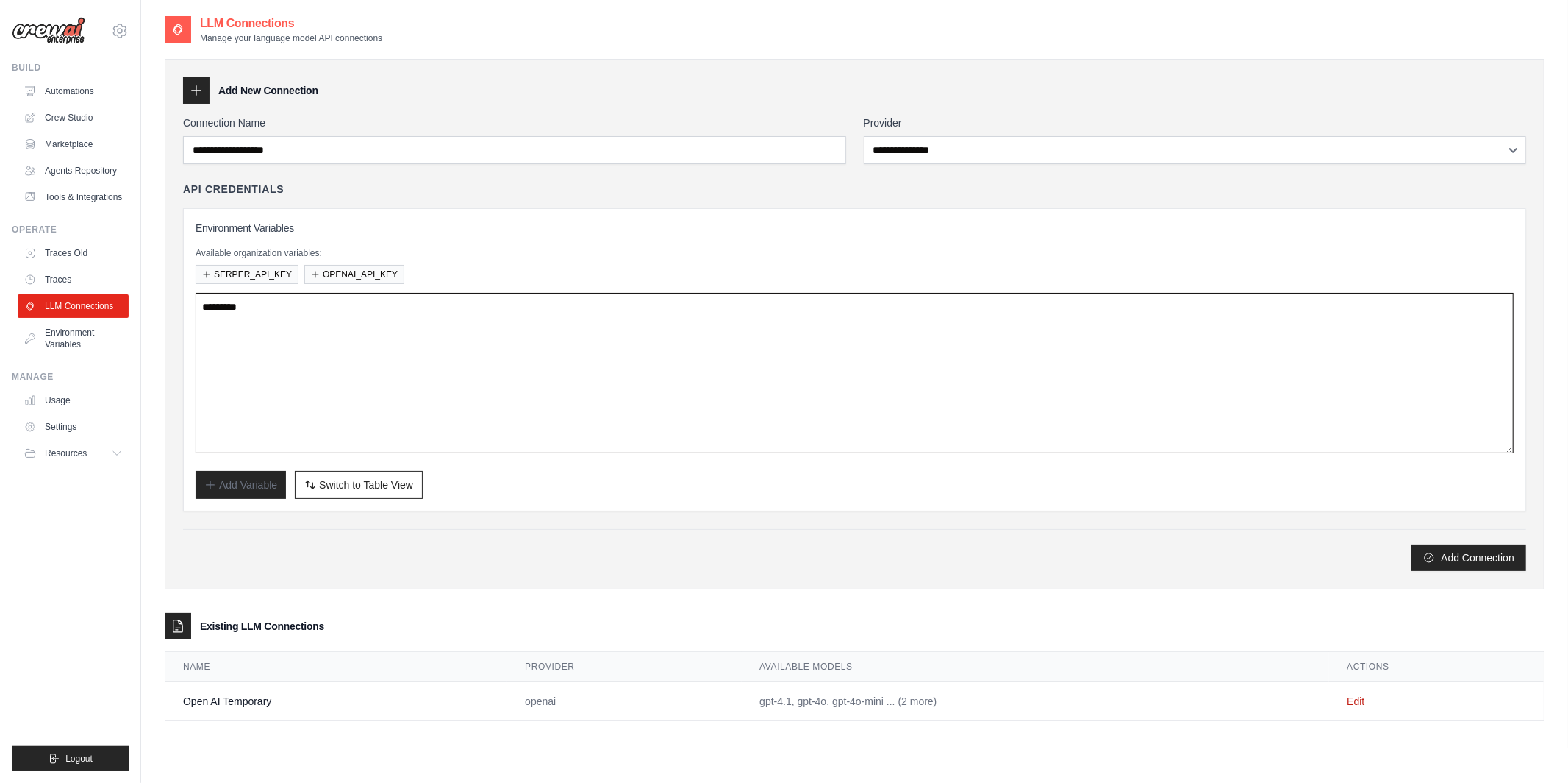
click at [310, 371] on textarea at bounding box center [854, 372] width 1318 height 160
paste textarea "**********"
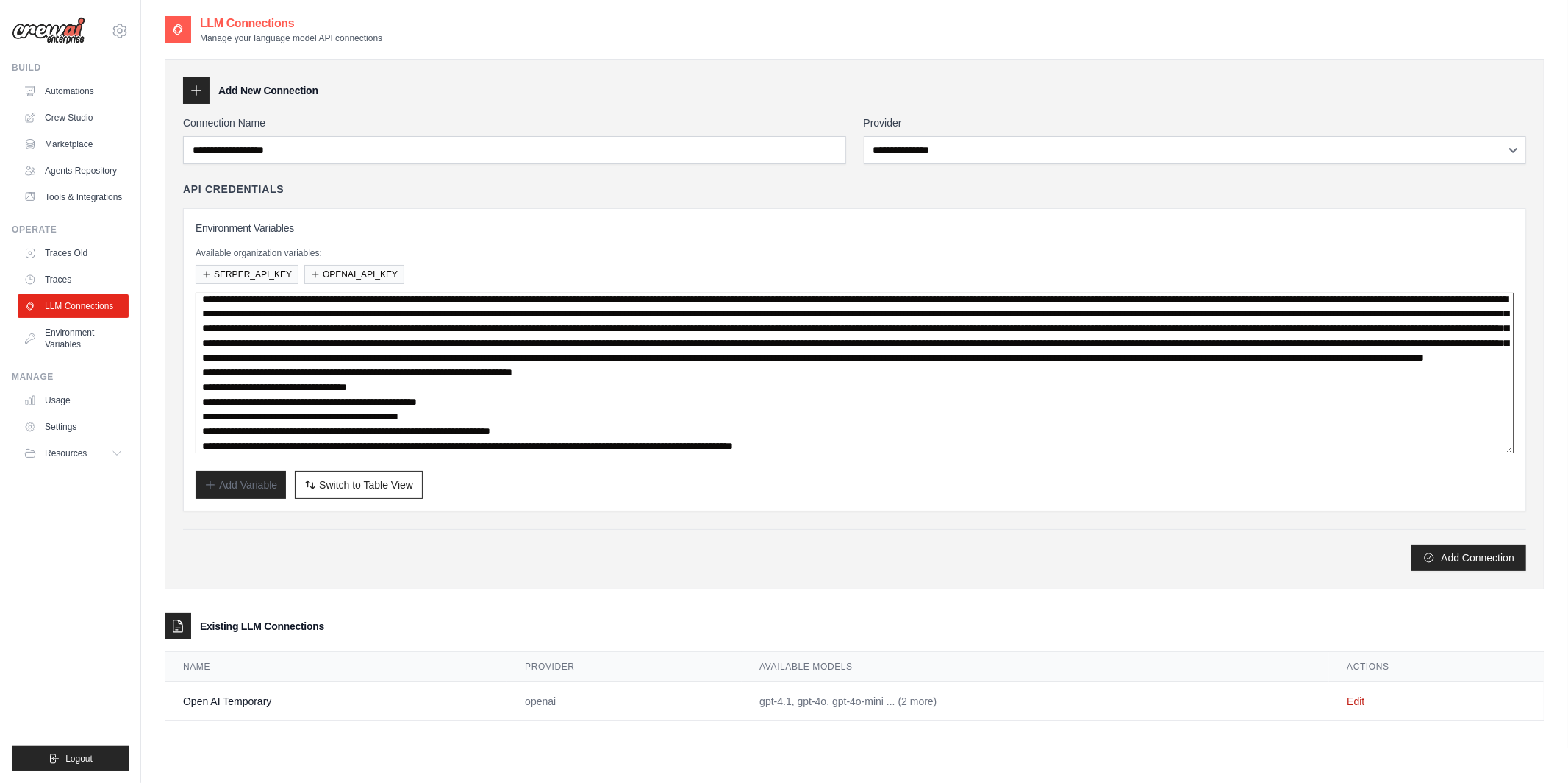
scroll to position [176, 0]
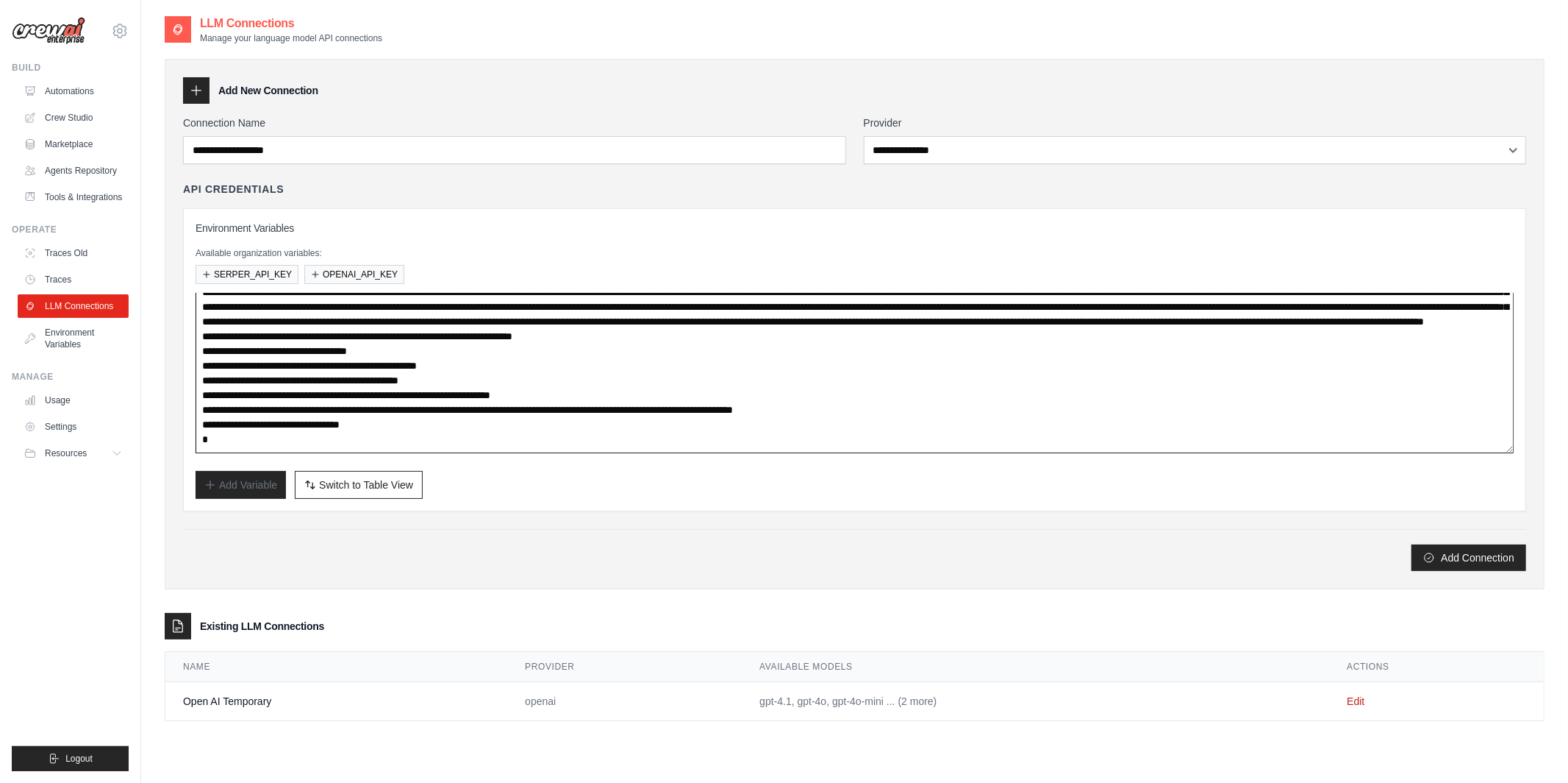
click at [439, 430] on textarea at bounding box center [854, 372] width 1318 height 160
click at [336, 352] on textarea at bounding box center [854, 372] width 1318 height 160
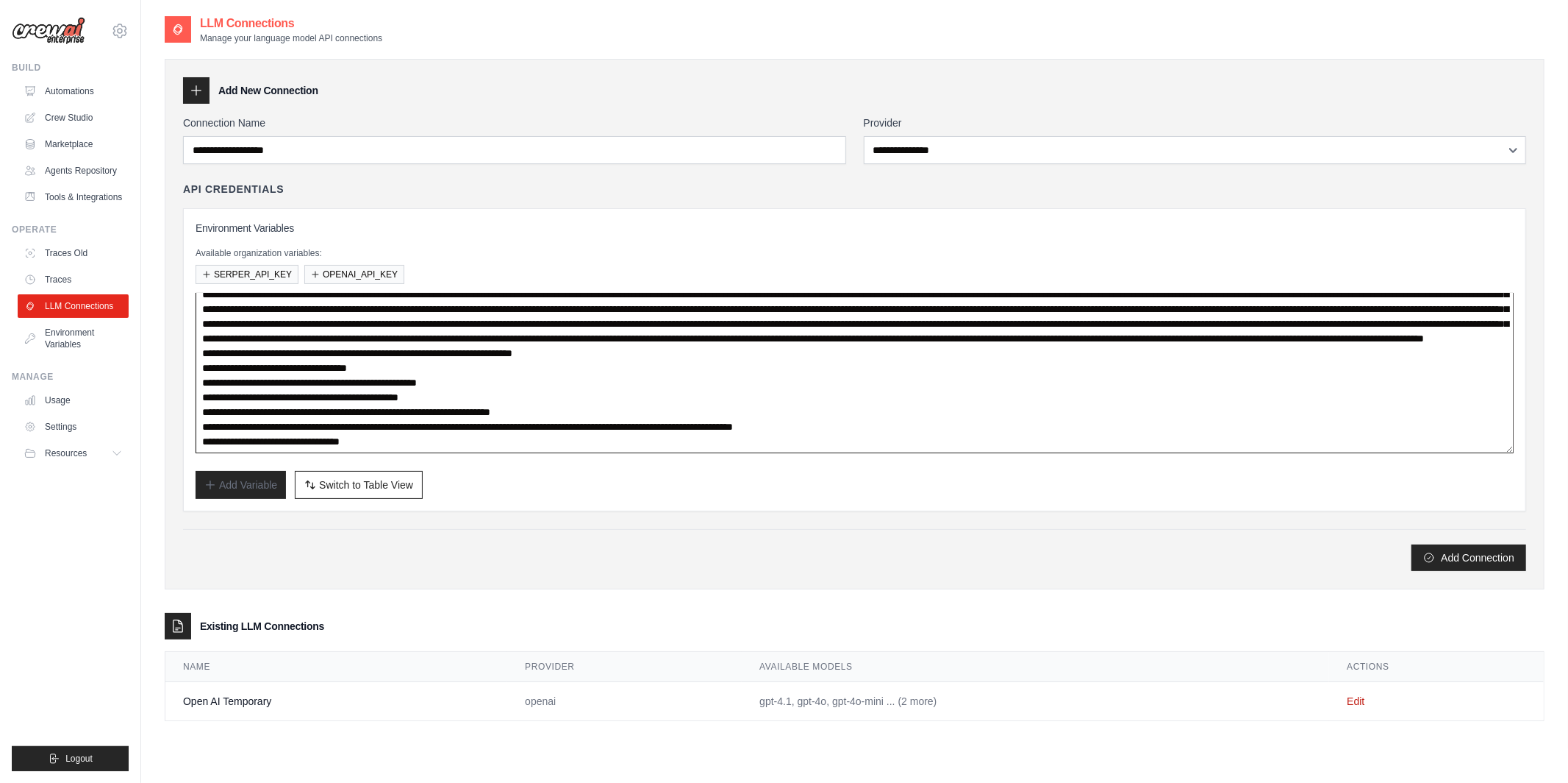
scroll to position [91, 0]
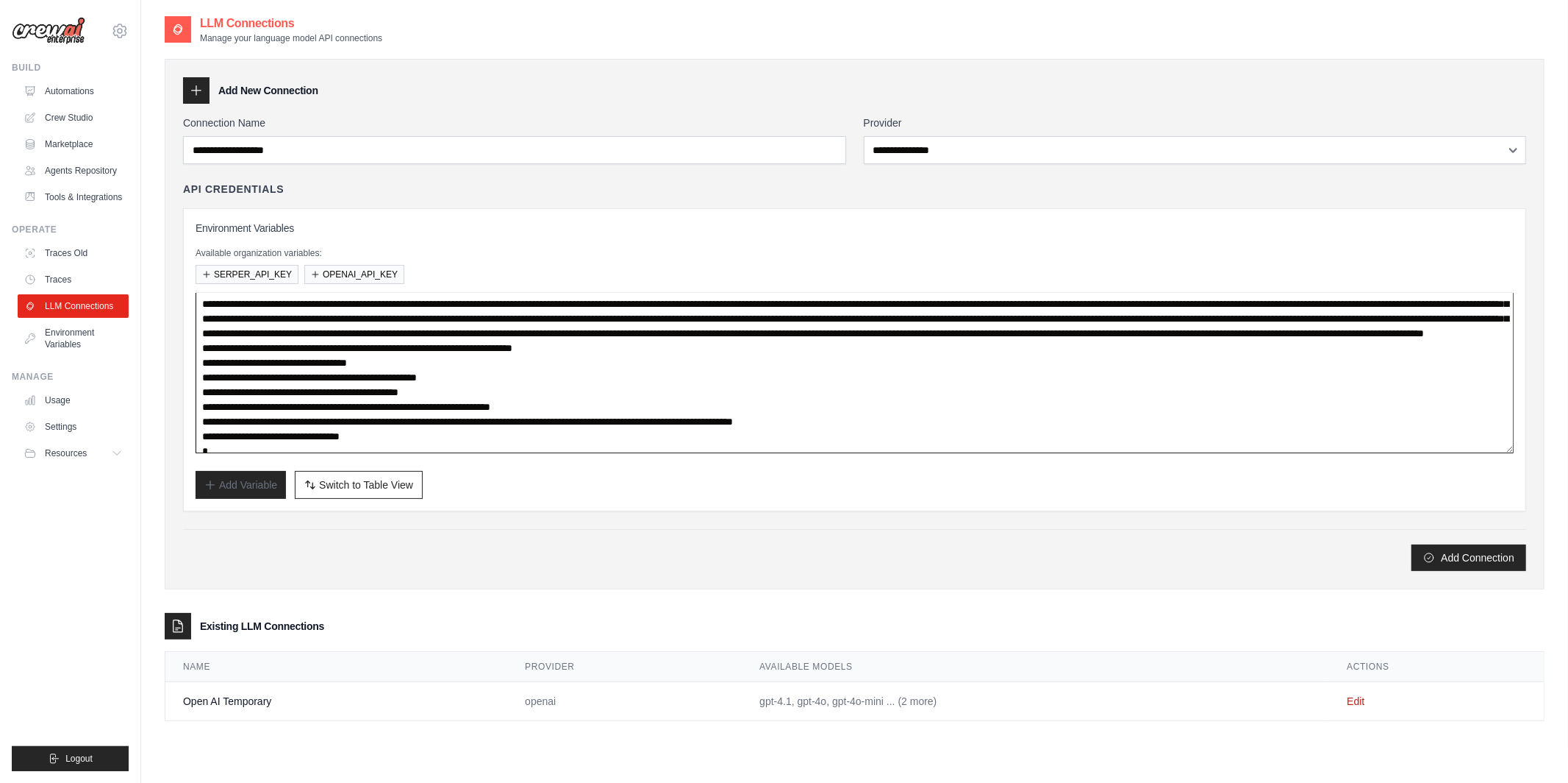
type textarea "**********"
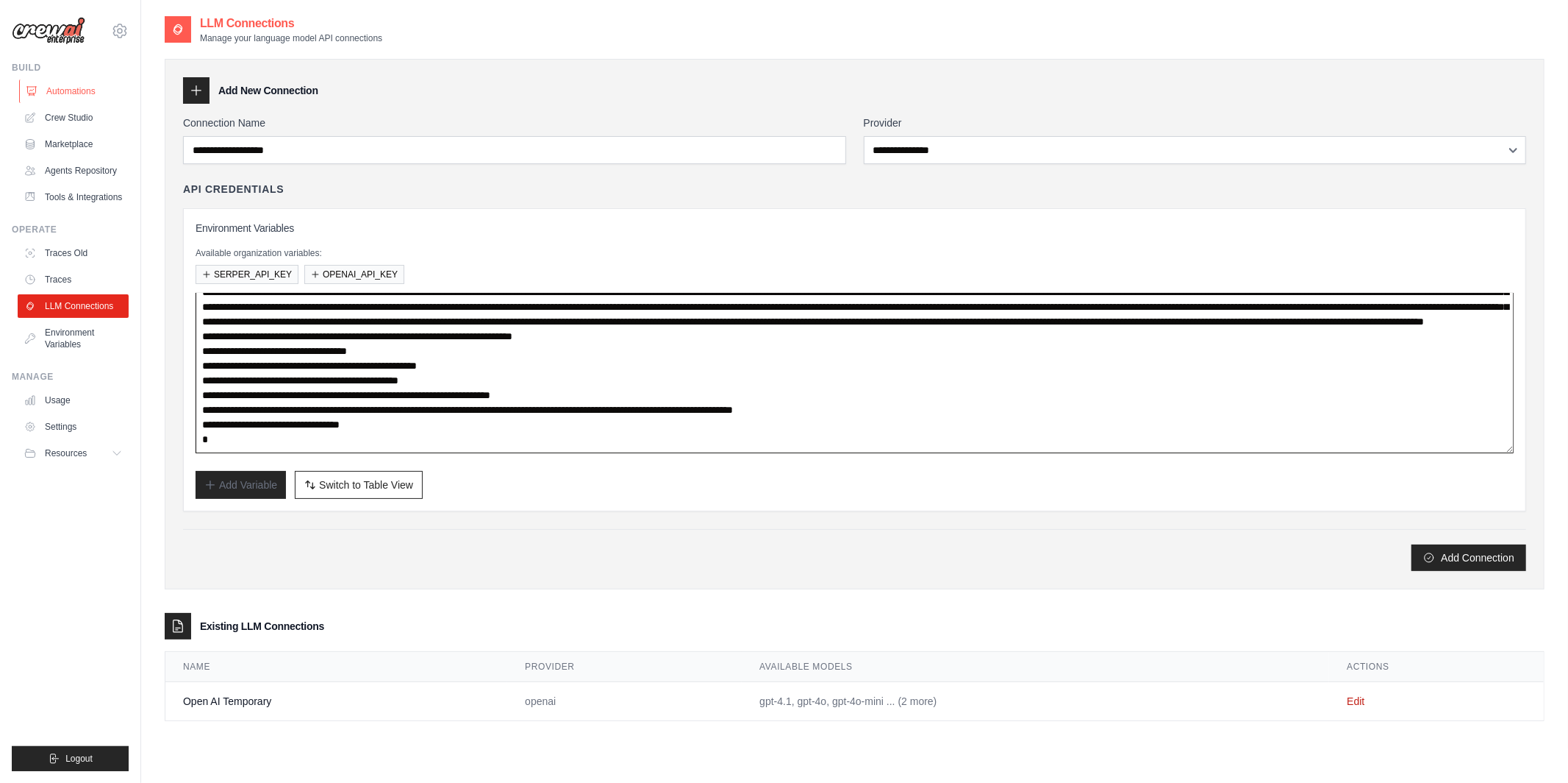
scroll to position [0, 0]
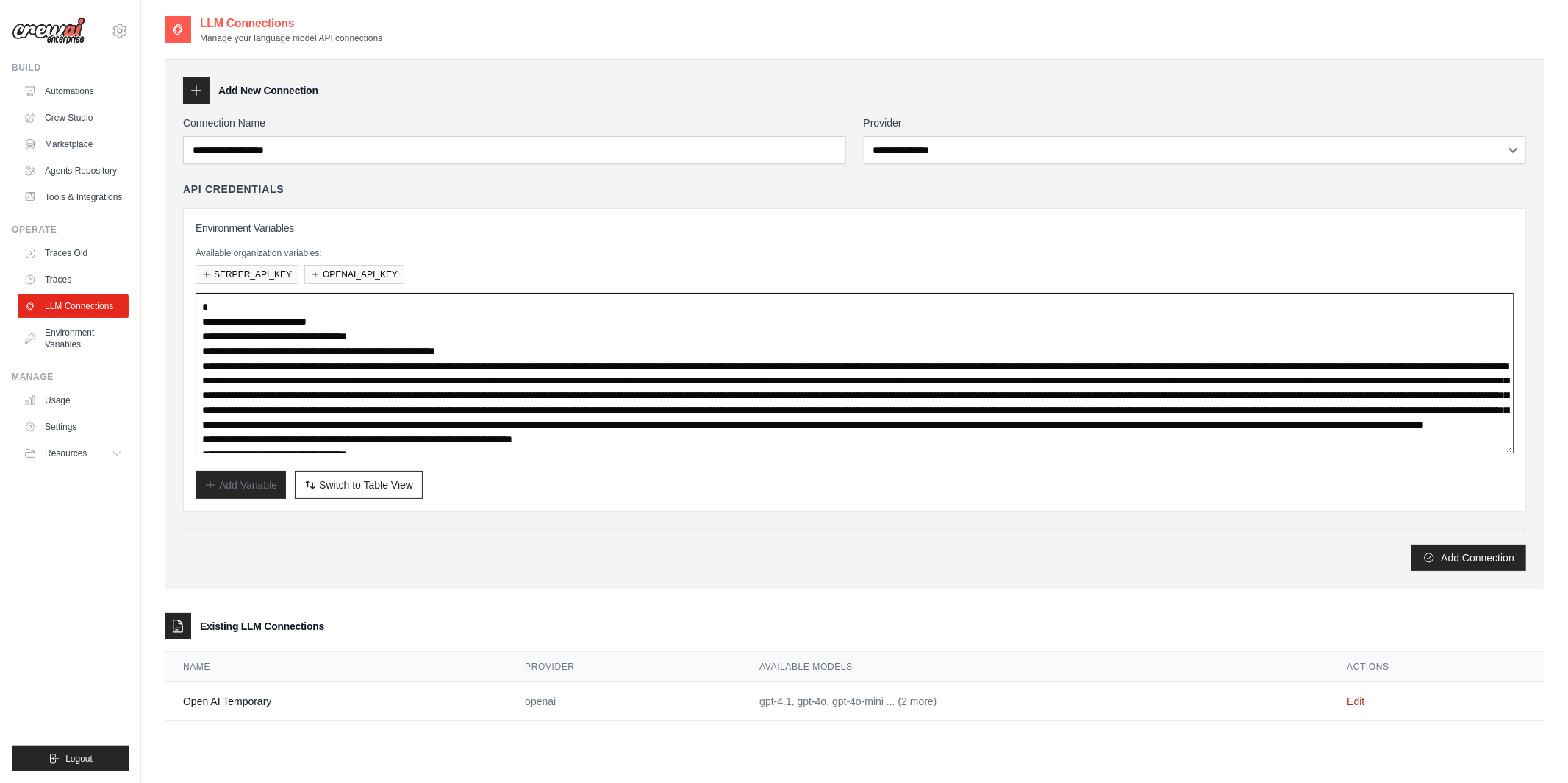
drag, startPoint x: 453, startPoint y: 440, endPoint x: 42, endPoint y: 65, distance: 556.4
click at [42, 65] on div "[PERSON_NAME][EMAIL_ADDRESS][DOMAIN_NAME] MP@Crew [GEOGRAPHIC_DATA] TH@Crew Res…" at bounding box center [784, 406] width 1568 height 812
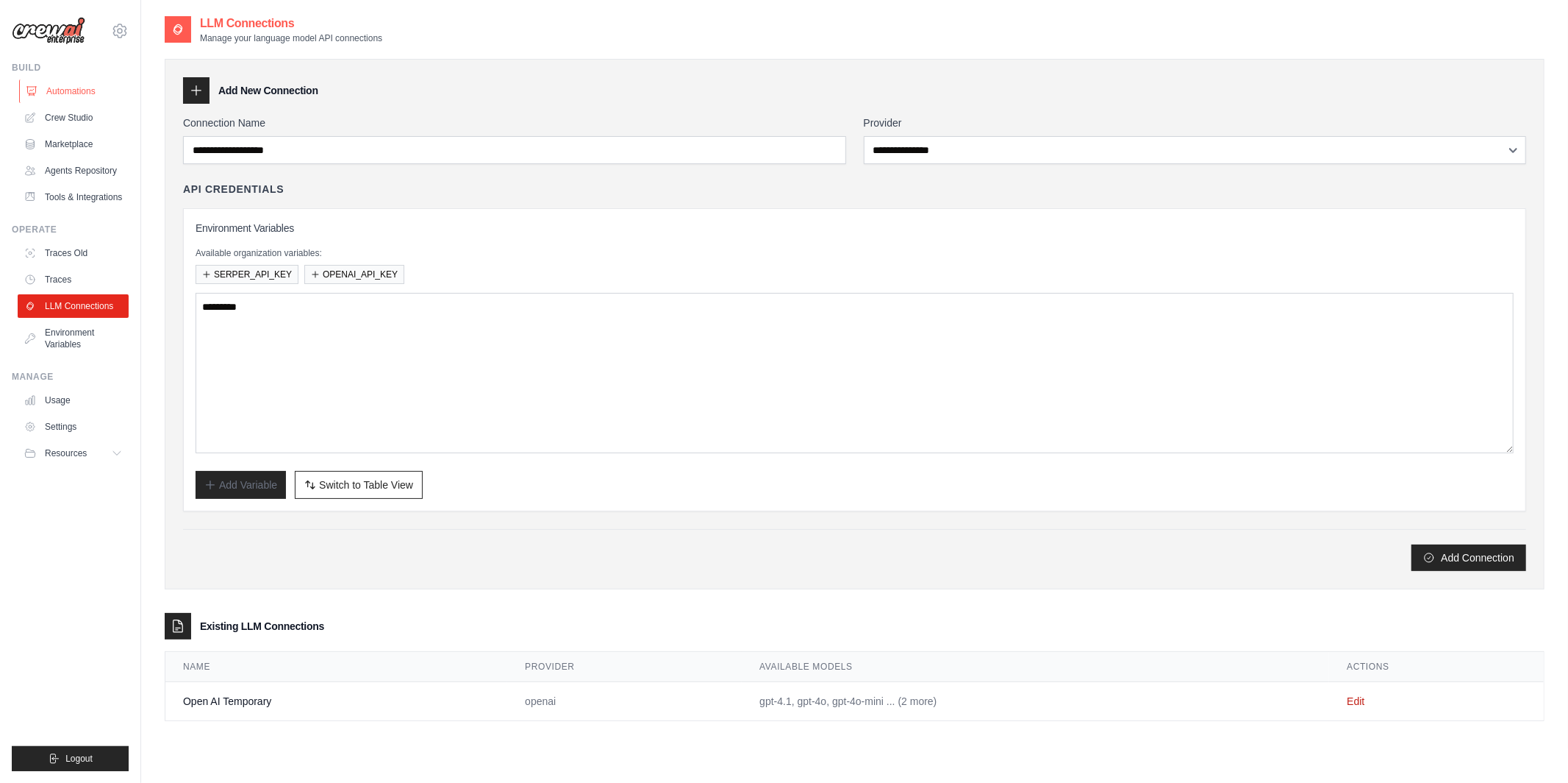
click at [85, 96] on link "Automations" at bounding box center [74, 91] width 111 height 23
